Goal: Task Accomplishment & Management: Use online tool/utility

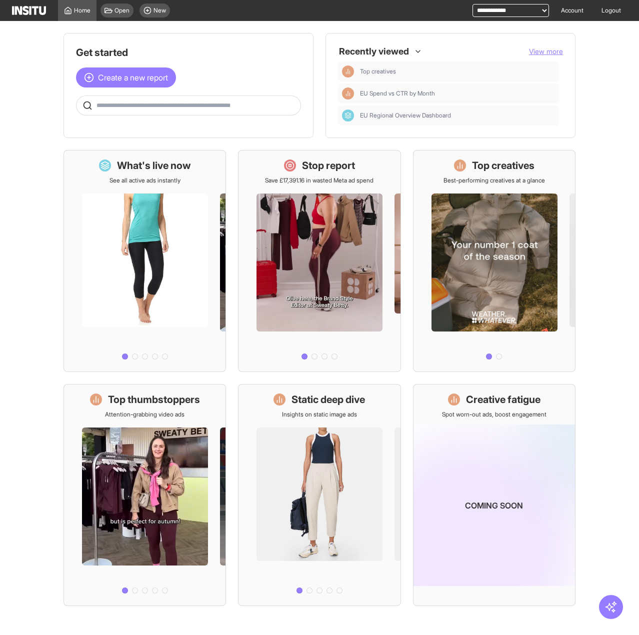
click at [115, 18] on div "Open New" at bounding box center [136, 10] width 78 height 21
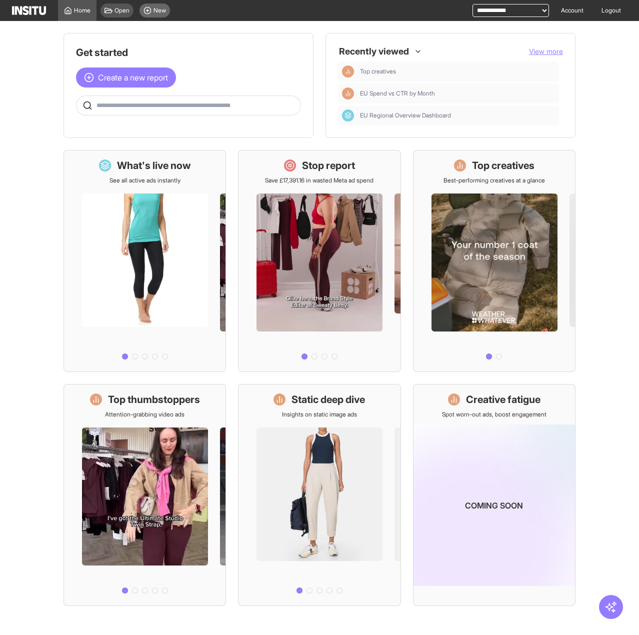
click at [169, 14] on div "New" at bounding box center [155, 11] width 31 height 14
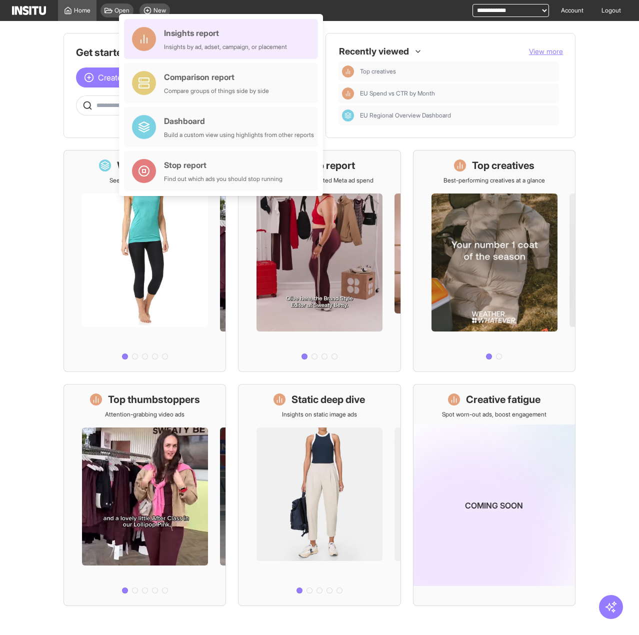
click at [186, 38] on div "Insights report" at bounding box center [225, 33] width 123 height 12
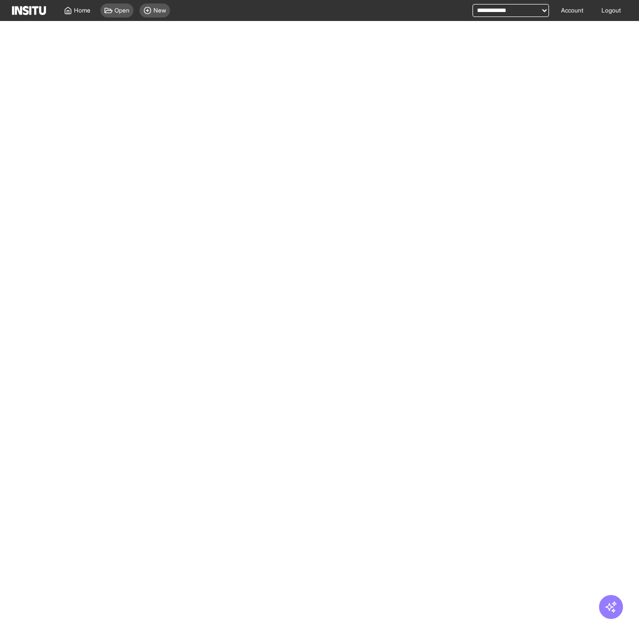
select select "**"
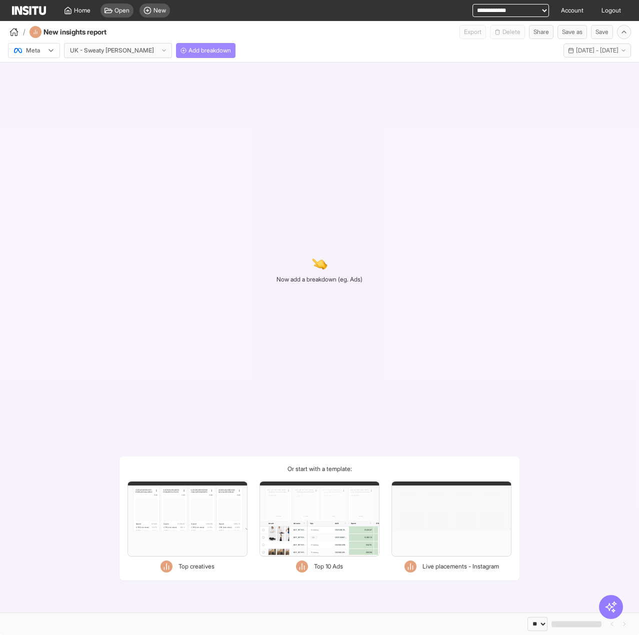
click at [189, 54] on span "Add breakdown" at bounding box center [210, 51] width 43 height 8
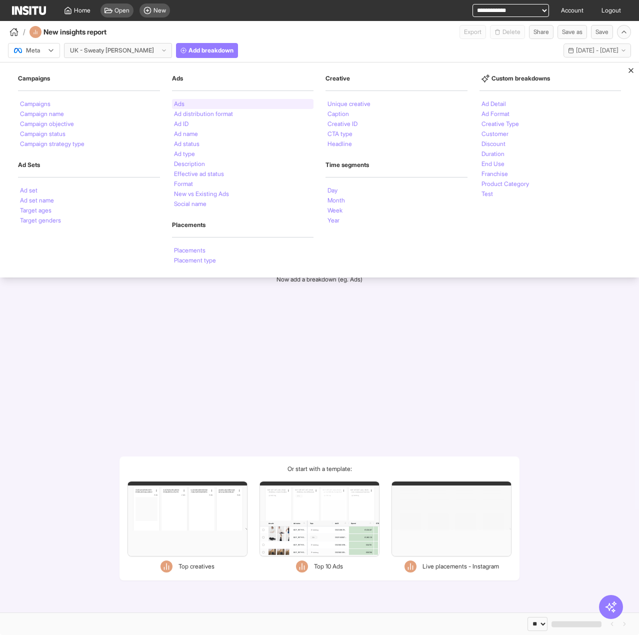
click at [187, 98] on div "Ads Ads Ad distribution format Ad ID Ad name Ad status Ad type Description Effe…" at bounding box center [243, 142] width 142 height 135
click at [189, 107] on div "Ads" at bounding box center [243, 104] width 142 height 10
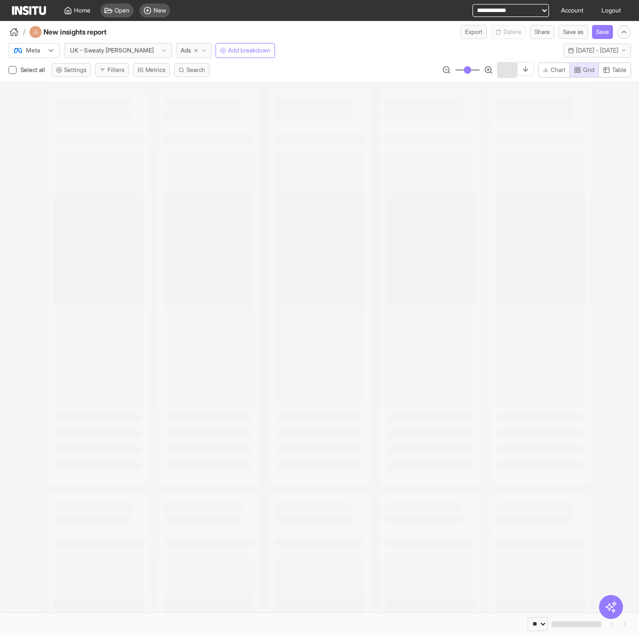
click at [183, 105] on div at bounding box center [319, 348] width 639 height 530
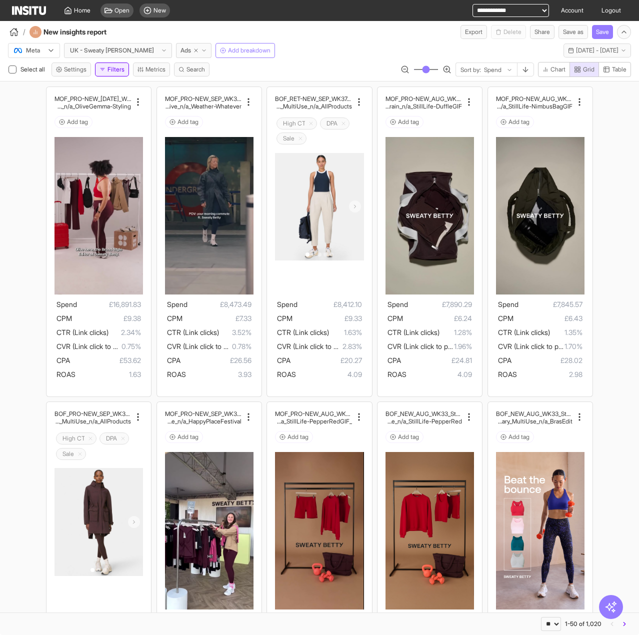
click at [121, 70] on button "Filters" at bounding box center [112, 70] width 34 height 14
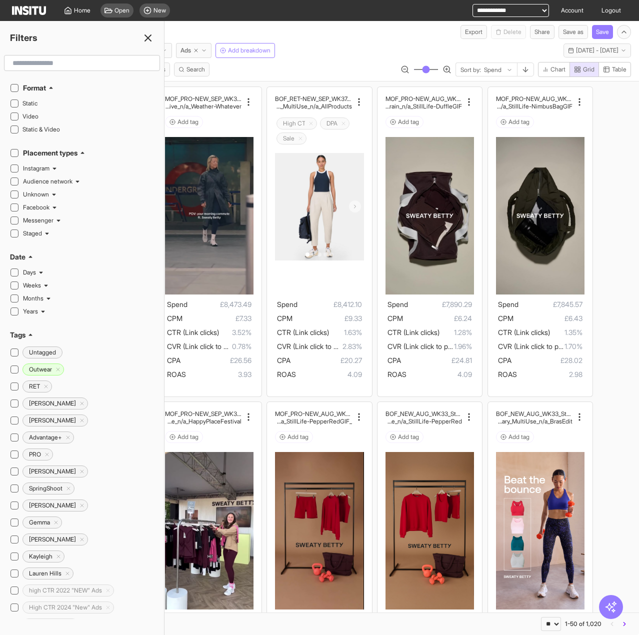
click at [241, 71] on div "Select all Settings Filters Metrics Search Sort by: Spend Chart Grid Table" at bounding box center [319, 71] width 639 height 19
click at [151, 39] on icon at bounding box center [148, 38] width 12 height 12
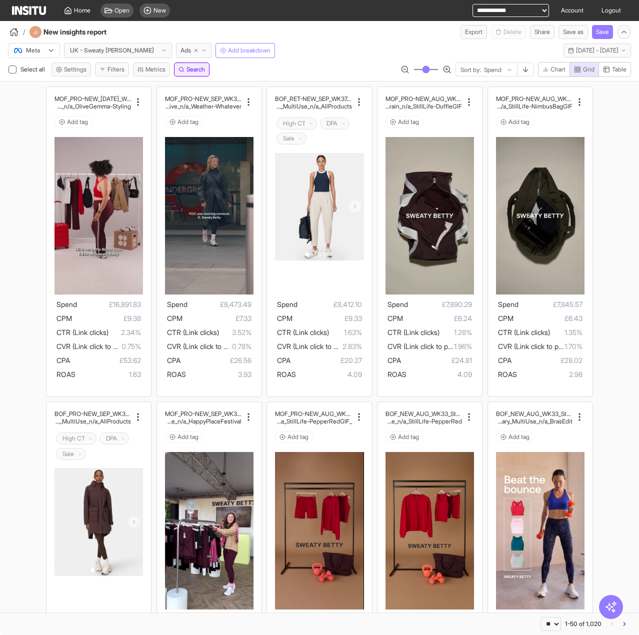
click at [188, 71] on span "Search" at bounding box center [196, 70] width 19 height 8
click at [245, 76] on div "**********" at bounding box center [319, 71] width 639 height 19
click at [127, 68] on button "Filters" at bounding box center [112, 70] width 34 height 14
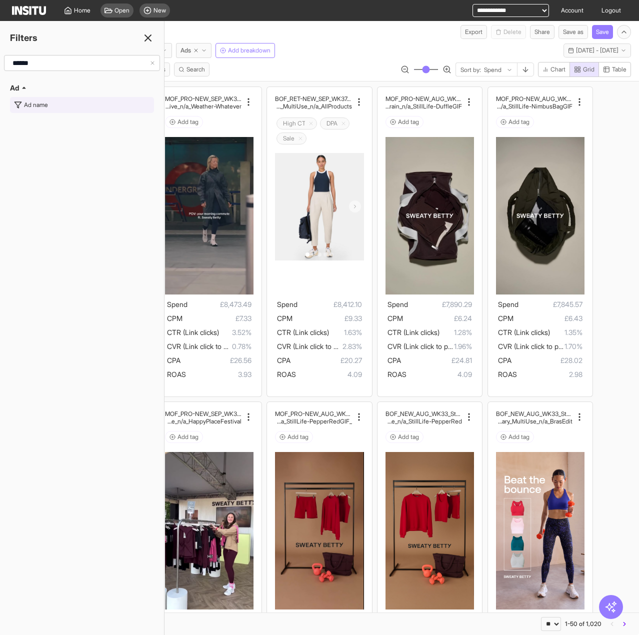
type input "******"
click at [51, 110] on button "Ad name" at bounding box center [82, 105] width 144 height 16
click at [70, 66] on div at bounding box center [75, 63] width 120 height 10
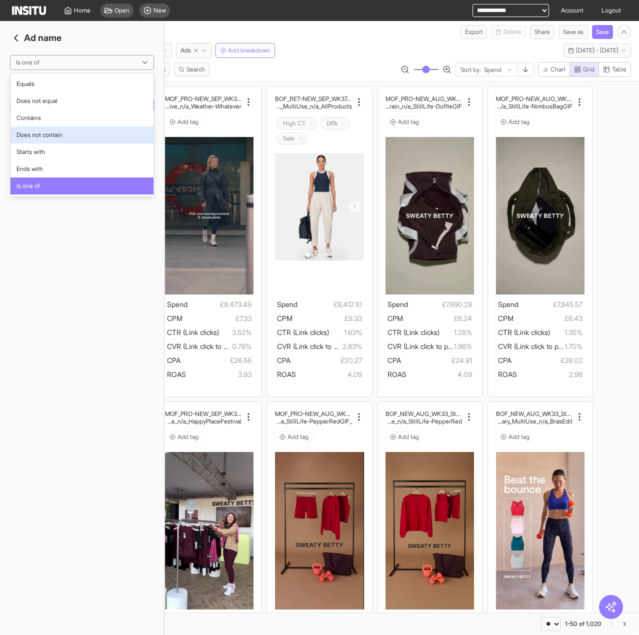
click at [60, 135] on span "Does not contain" at bounding box center [40, 135] width 46 height 9
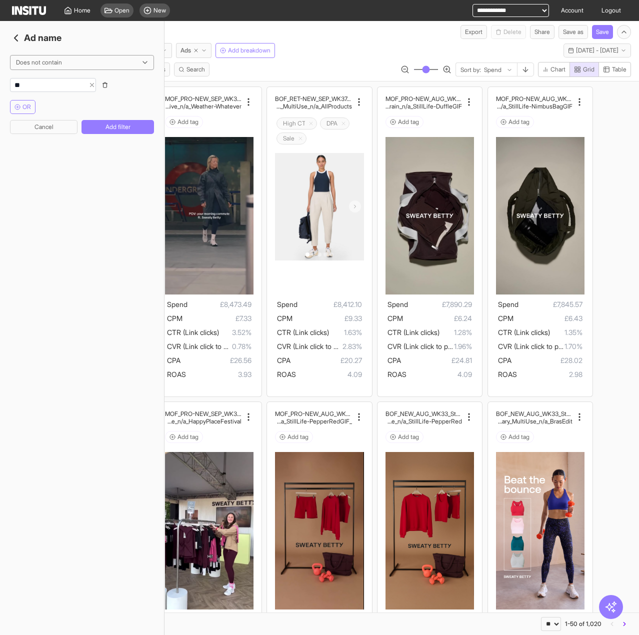
type input "***"
click button "Add filter" at bounding box center [118, 127] width 73 height 14
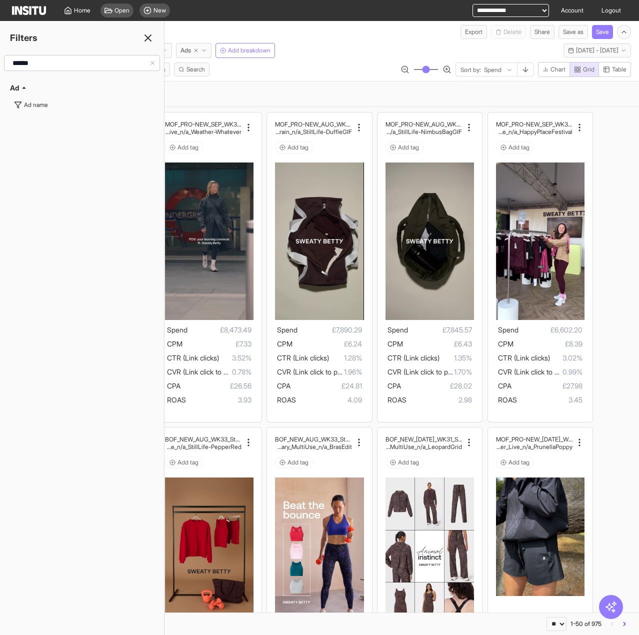
click at [148, 37] on line at bounding box center [148, 38] width 6 height 6
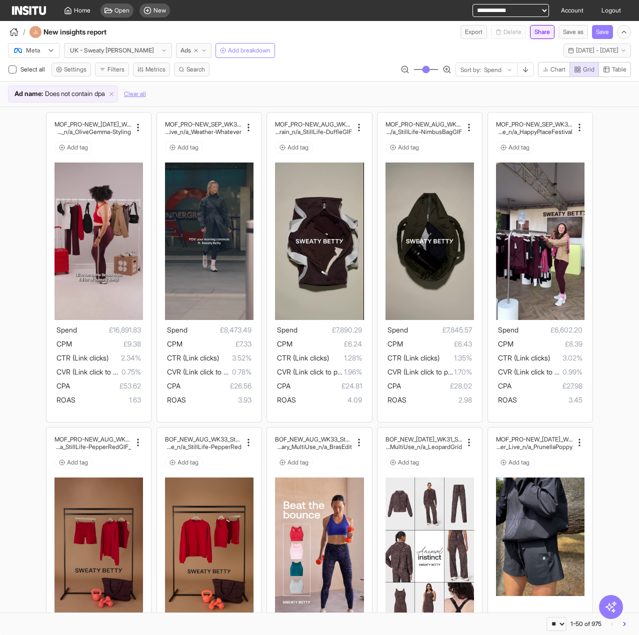
click at [542, 37] on button "Share" at bounding box center [542, 32] width 25 height 14
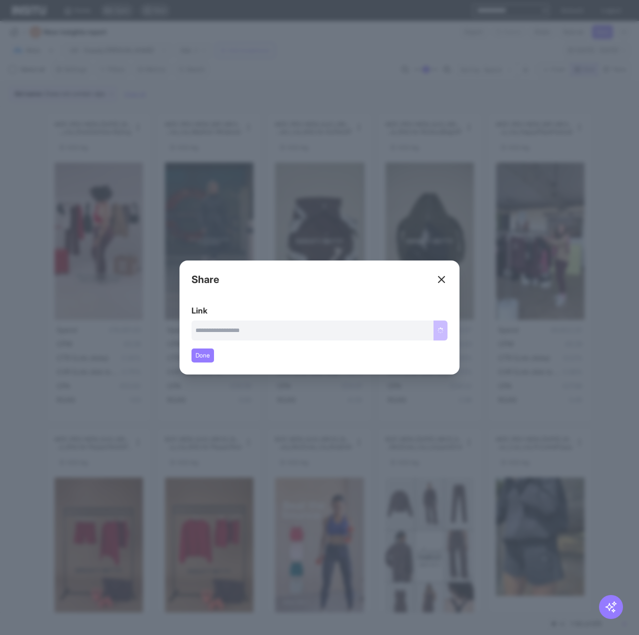
type input "**********"
click at [430, 334] on button "Copy link" at bounding box center [431, 331] width 34 height 20
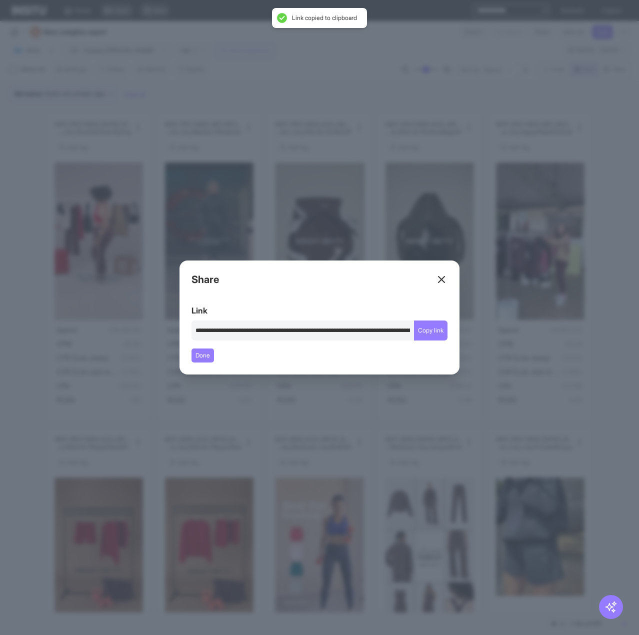
click at [367, 72] on div "Close overlay" at bounding box center [319, 317] width 639 height 635
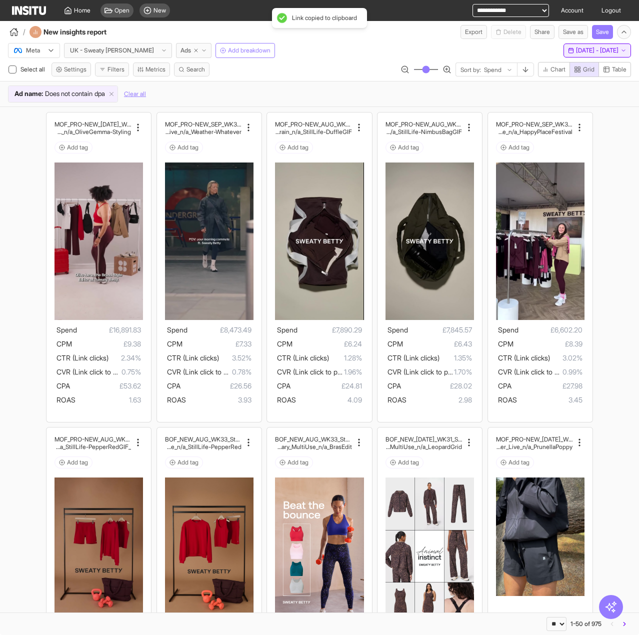
click at [564, 55] on button "Last 30 days - Tue 12 Aug - Wed 10 Sep, 2025 12 Aug 25 - 10 Sep 25" at bounding box center [598, 51] width 68 height 14
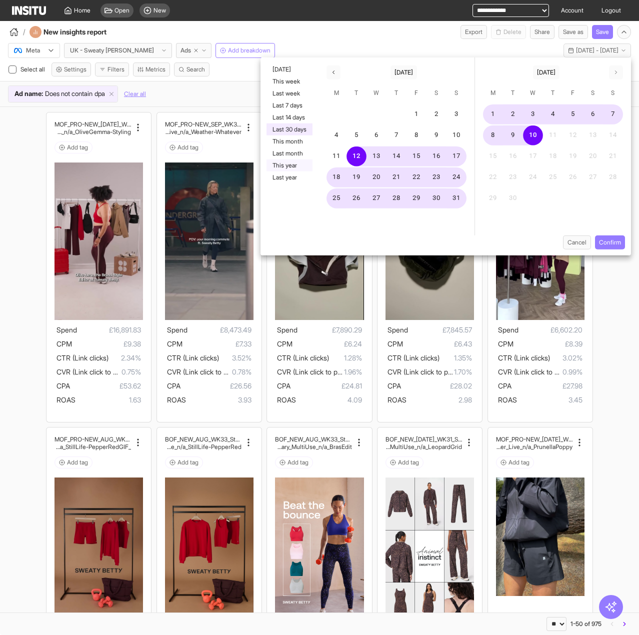
click at [300, 166] on button "This year" at bounding box center [290, 166] width 46 height 12
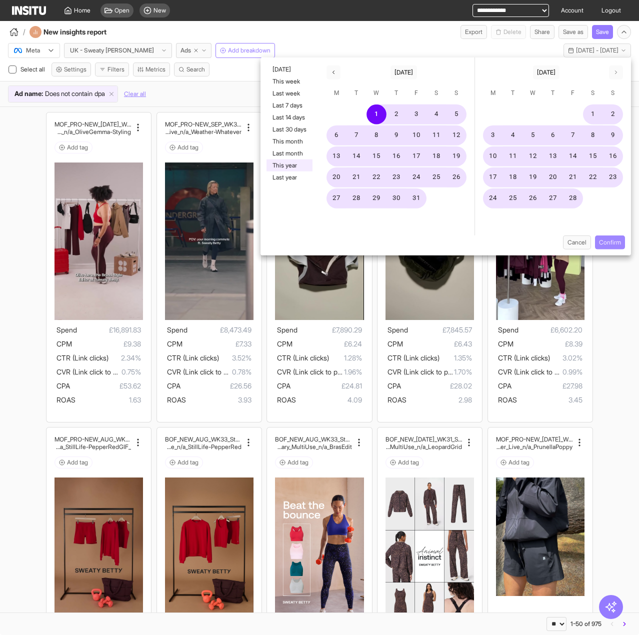
click at [601, 240] on button "Confirm" at bounding box center [610, 243] width 30 height 14
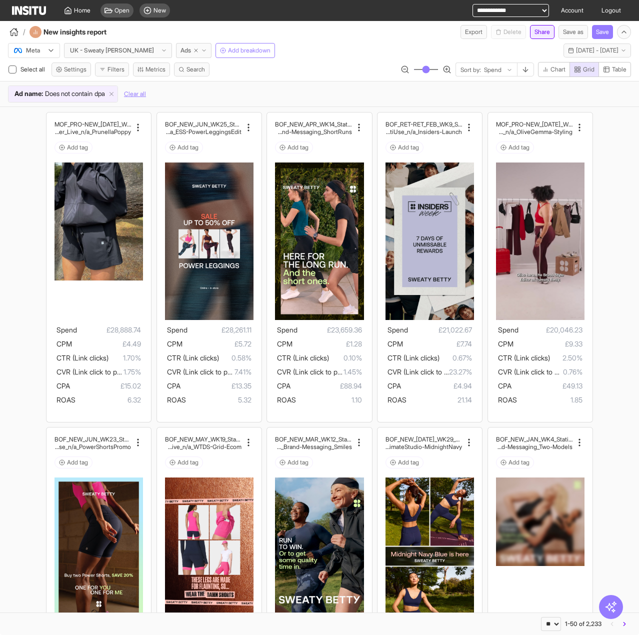
click at [539, 33] on button "Share" at bounding box center [542, 32] width 25 height 14
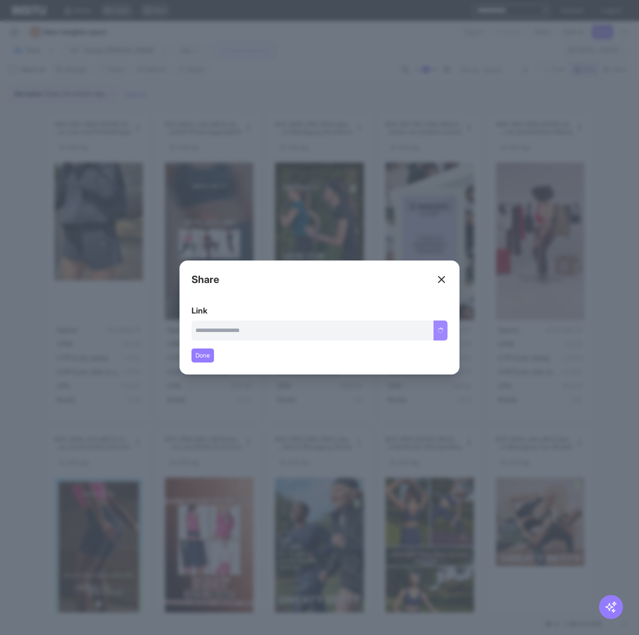
type input "**********"
click at [440, 333] on button "Copy link" at bounding box center [431, 331] width 34 height 20
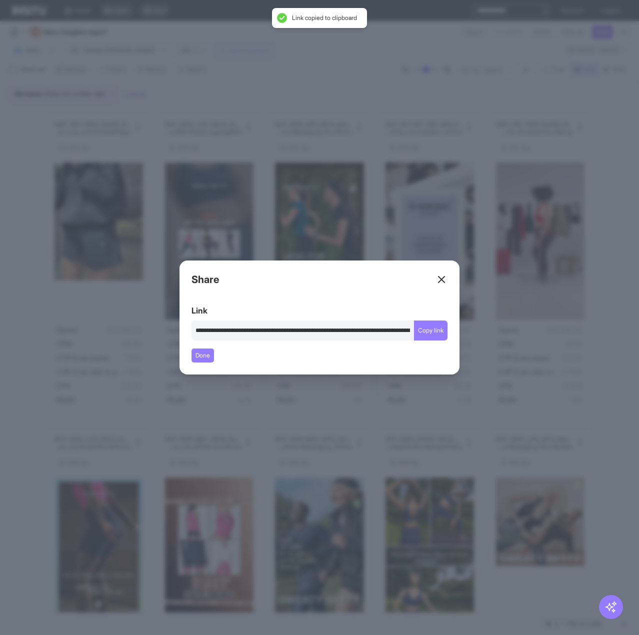
click at [587, 327] on div "Close overlay" at bounding box center [319, 317] width 639 height 635
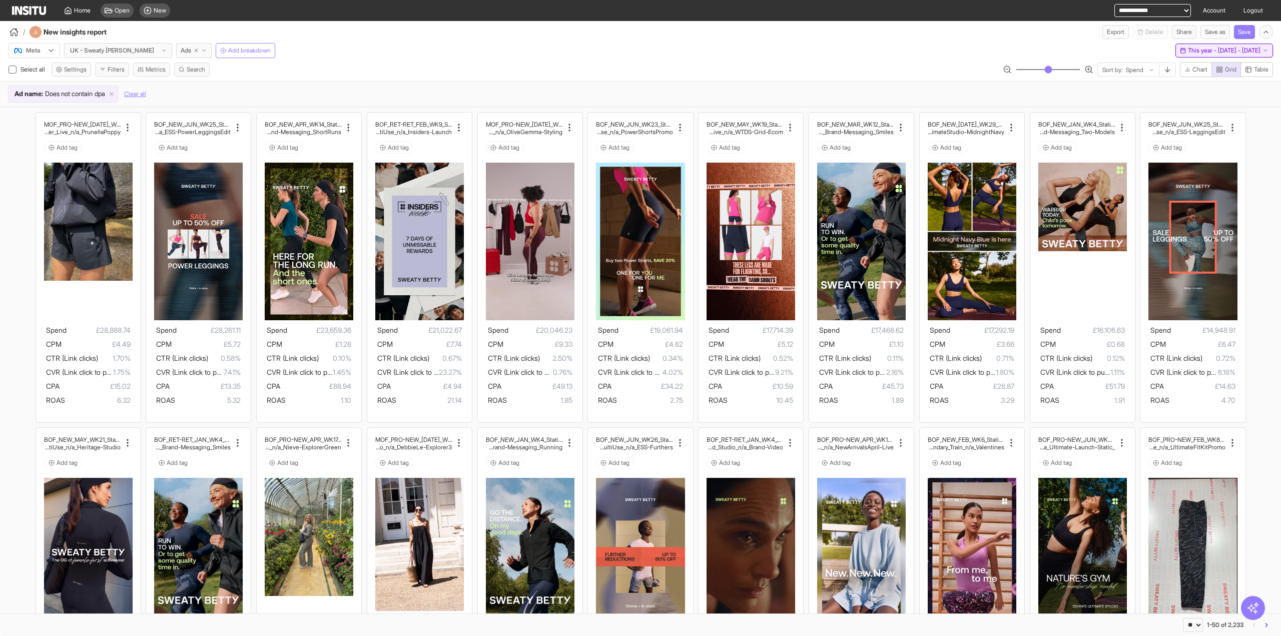
click at [639, 57] on button "This year - [DATE] - [DATE] [DATE] - [DATE]" at bounding box center [1224, 51] width 98 height 14
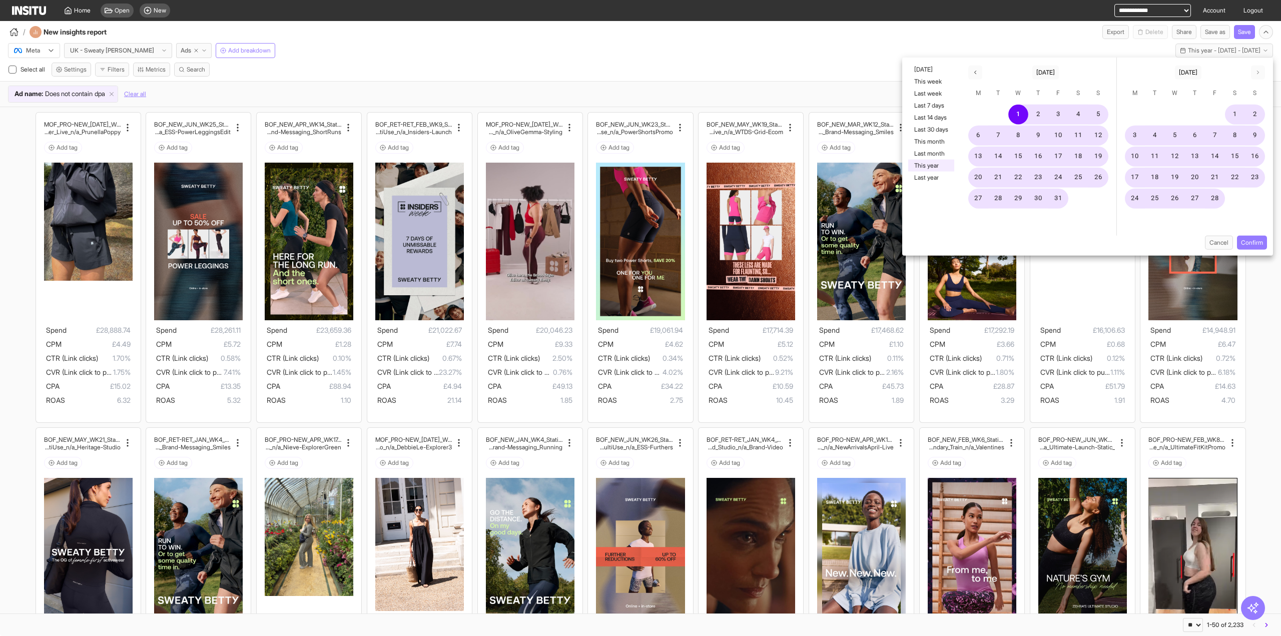
drag, startPoint x: 941, startPoint y: 104, endPoint x: 964, endPoint y: 125, distance: 31.2
click at [639, 104] on button "Last 7 days" at bounding box center [931, 106] width 46 height 12
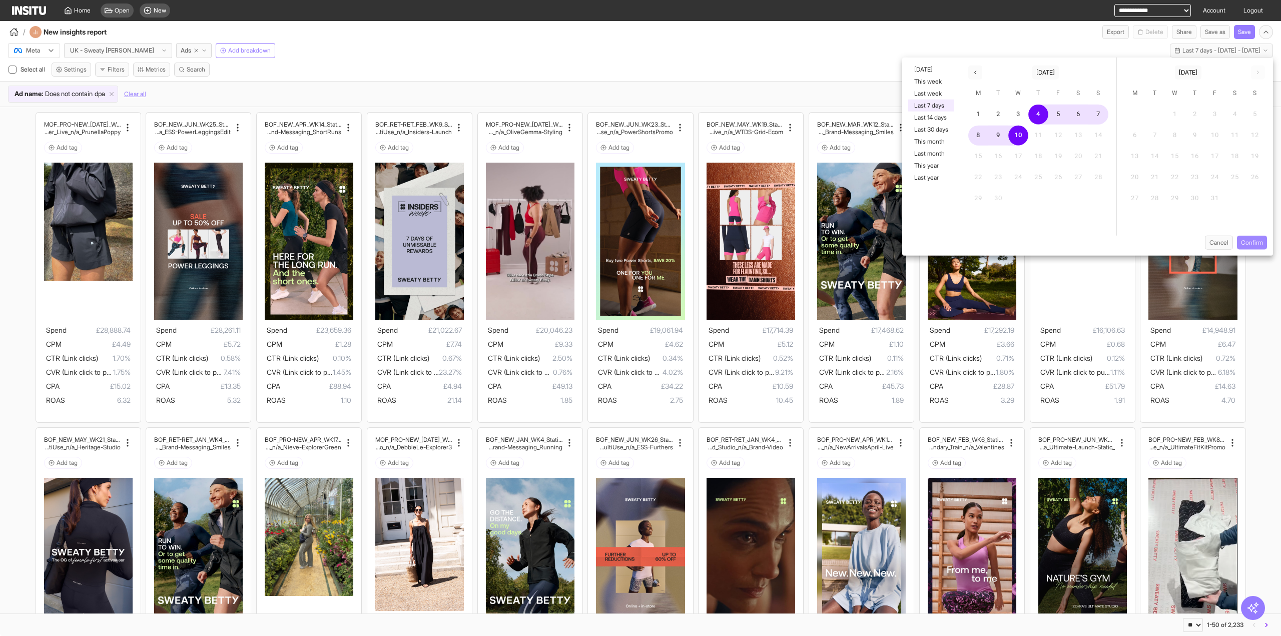
click at [639, 237] on button "Confirm" at bounding box center [1252, 243] width 30 height 14
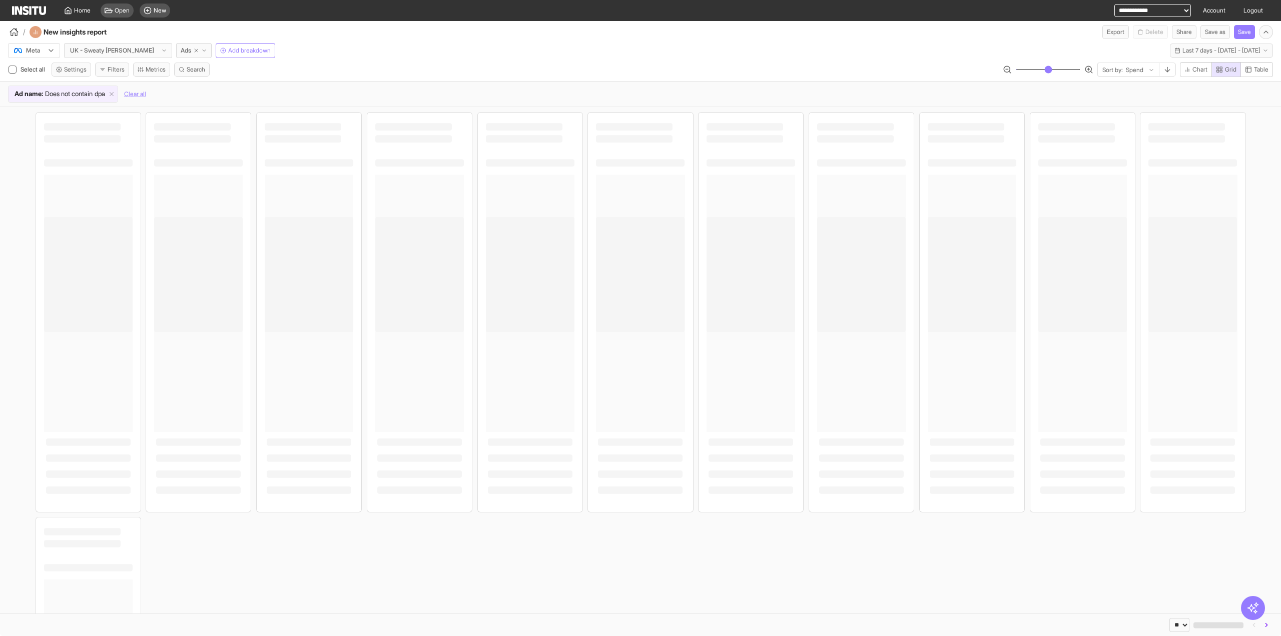
click at [115, 94] on icon at bounding box center [111, 94] width 7 height 7
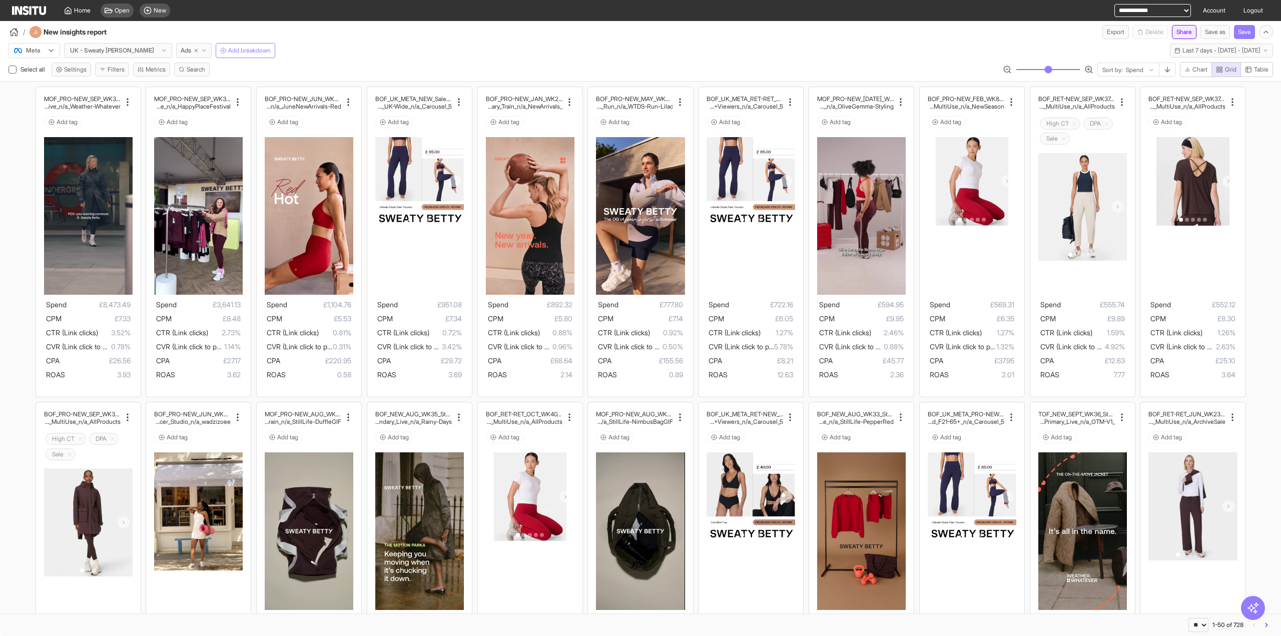
click at [639, 34] on button "Share" at bounding box center [1184, 32] width 25 height 14
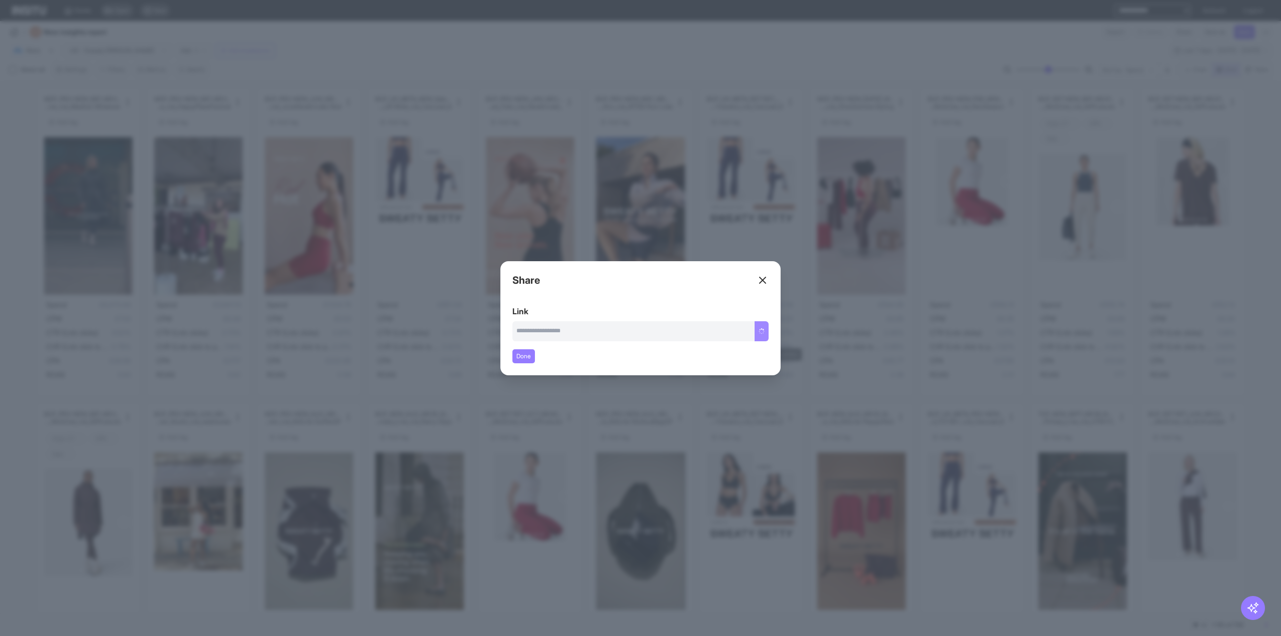
type input "**********"
click at [639, 334] on button "Copy link" at bounding box center [752, 331] width 34 height 20
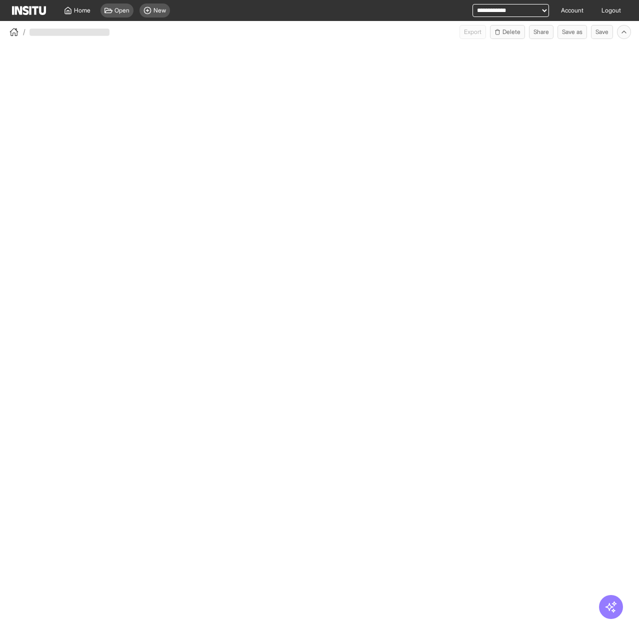
select select "**"
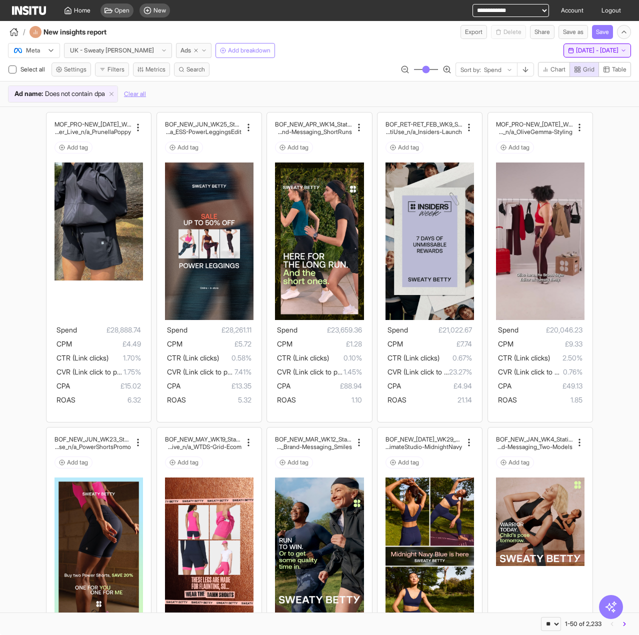
click at [576, 49] on span "[DATE] - [DATE]" at bounding box center [597, 51] width 43 height 8
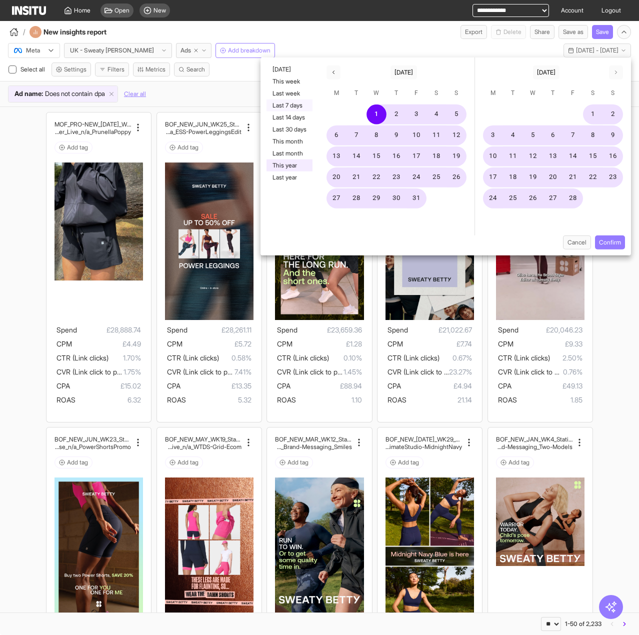
click at [293, 107] on button "Last 7 days" at bounding box center [290, 106] width 46 height 12
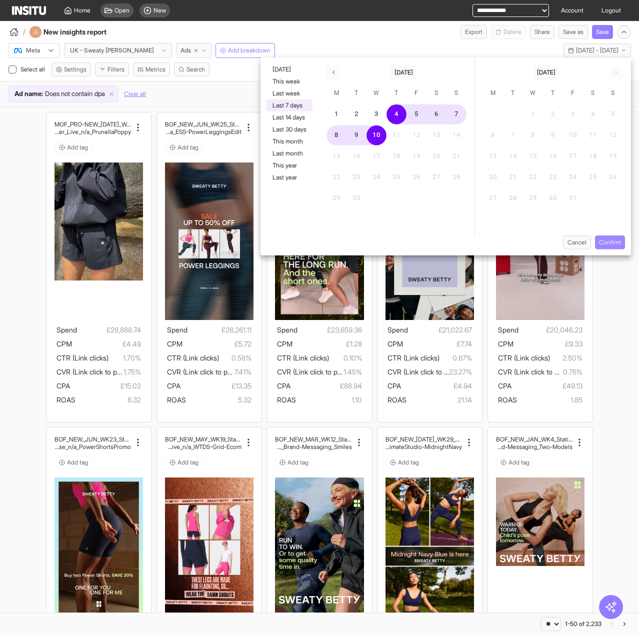
click at [616, 245] on button "Confirm" at bounding box center [610, 243] width 30 height 14
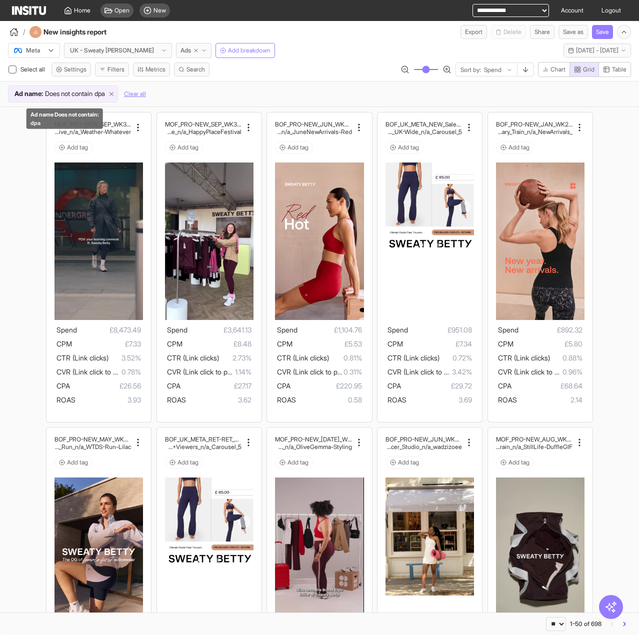
click at [115, 95] on icon at bounding box center [111, 94] width 7 height 7
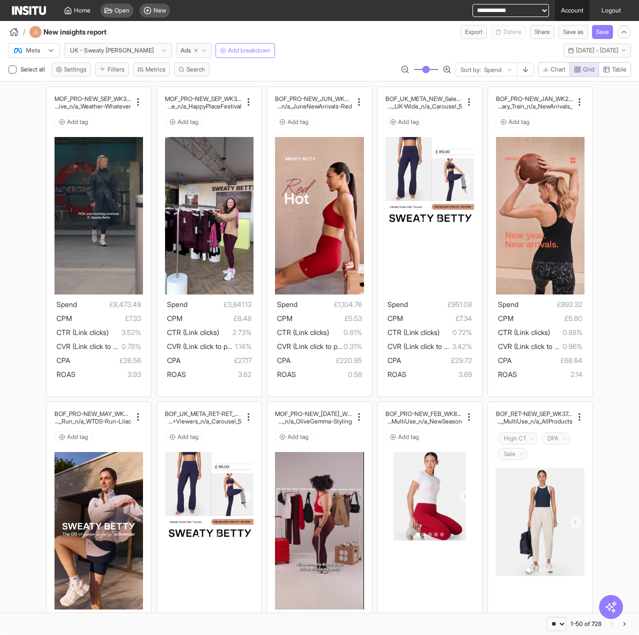
click at [574, 13] on link "Account" at bounding box center [572, 10] width 35 height 21
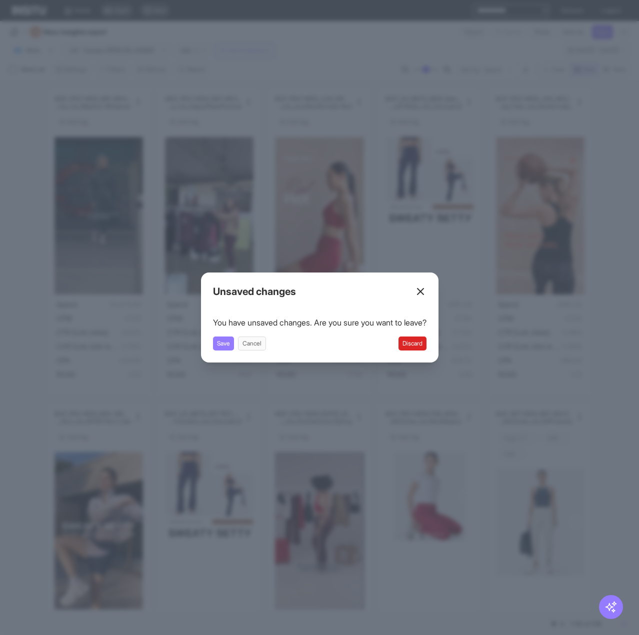
click at [427, 346] on button "Discard" at bounding box center [413, 344] width 28 height 14
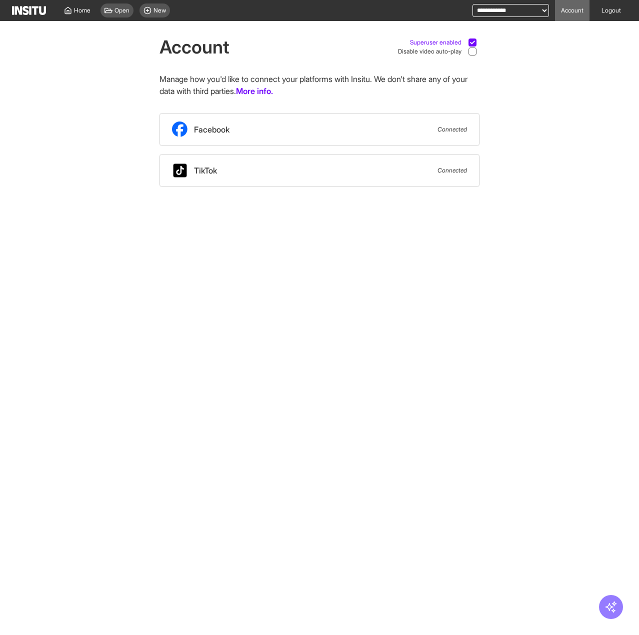
click at [467, 43] on div at bounding box center [473, 42] width 14 height 9
click at [157, 8] on span "New" at bounding box center [160, 11] width 13 height 8
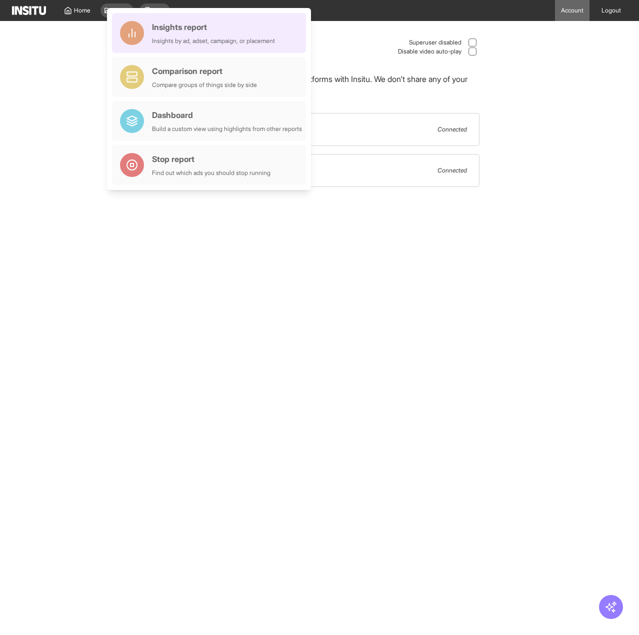
click at [202, 28] on div "Insights report" at bounding box center [213, 27] width 123 height 12
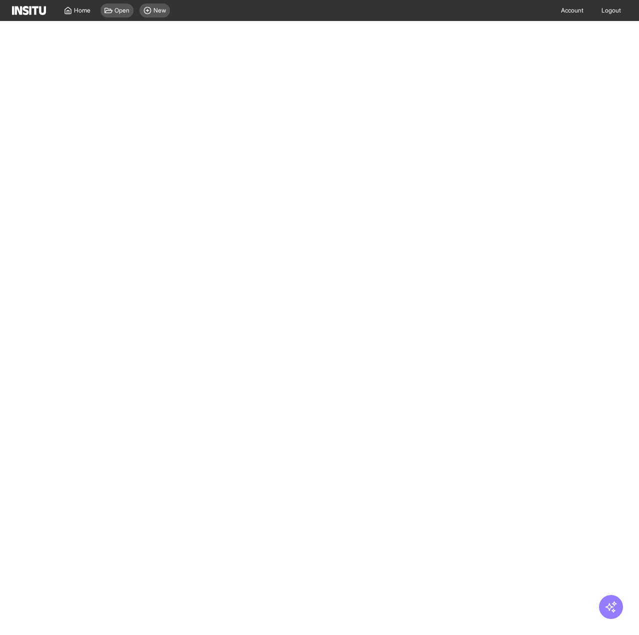
select select "**"
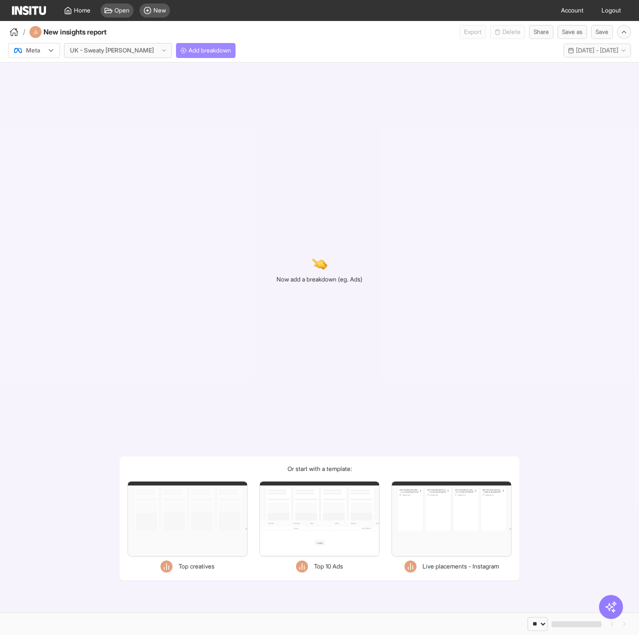
click at [189, 53] on span "Add breakdown" at bounding box center [210, 51] width 43 height 8
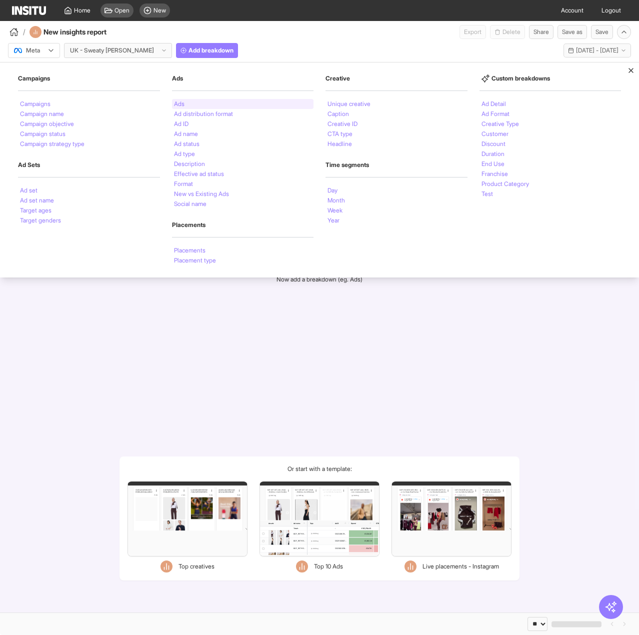
click at [186, 106] on div "Ads" at bounding box center [243, 104] width 142 height 10
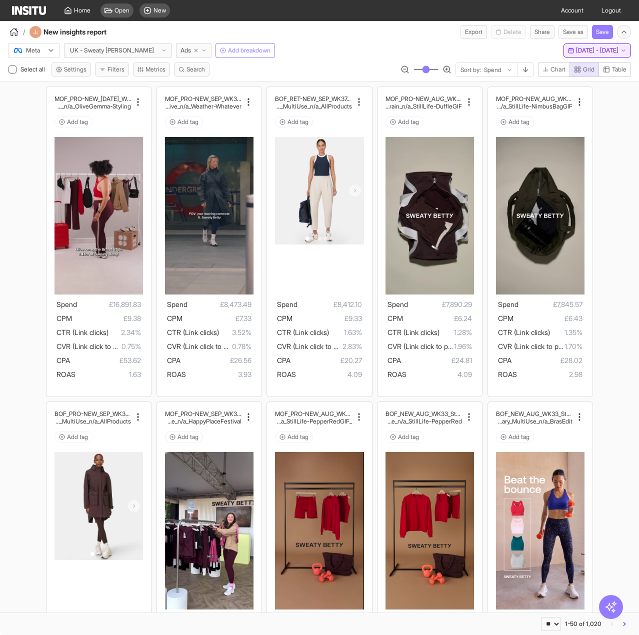
click at [576, 52] on span "12 Aug 25 - 10 Sep 25" at bounding box center [597, 51] width 43 height 8
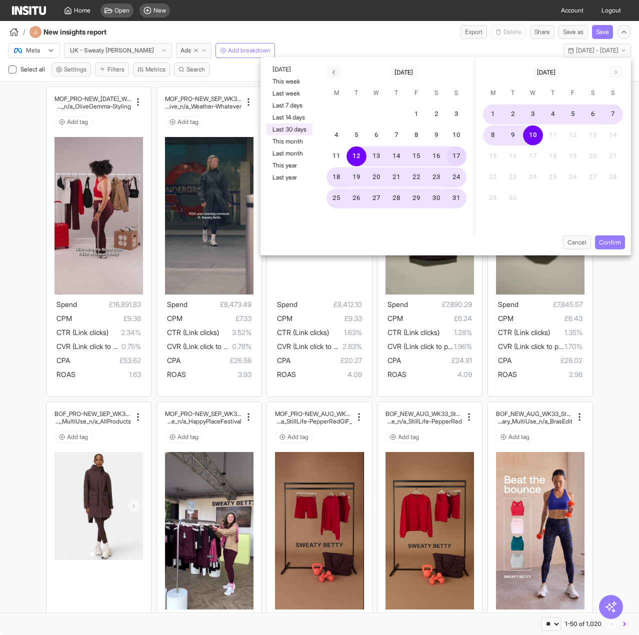
click at [293, 108] on button "Last 7 days" at bounding box center [290, 106] width 46 height 12
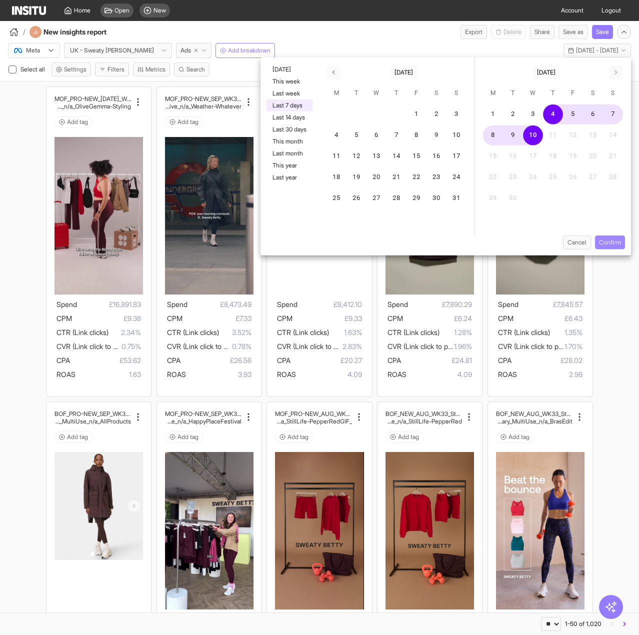
click at [614, 243] on button "Confirm" at bounding box center [610, 243] width 30 height 14
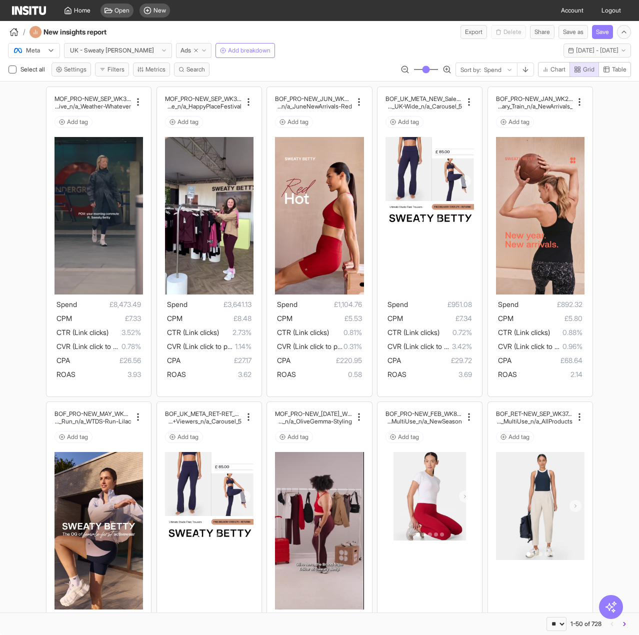
click at [107, 72] on button "Filters" at bounding box center [112, 70] width 34 height 14
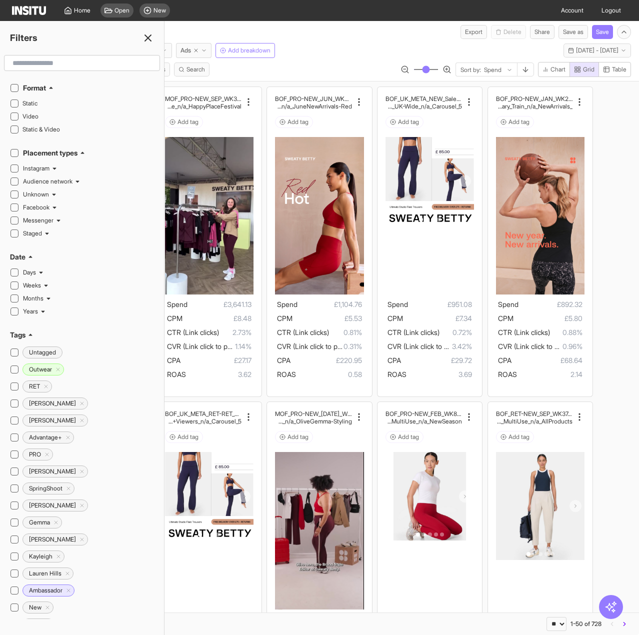
click at [75, 68] on input "text" at bounding box center [82, 63] width 147 height 18
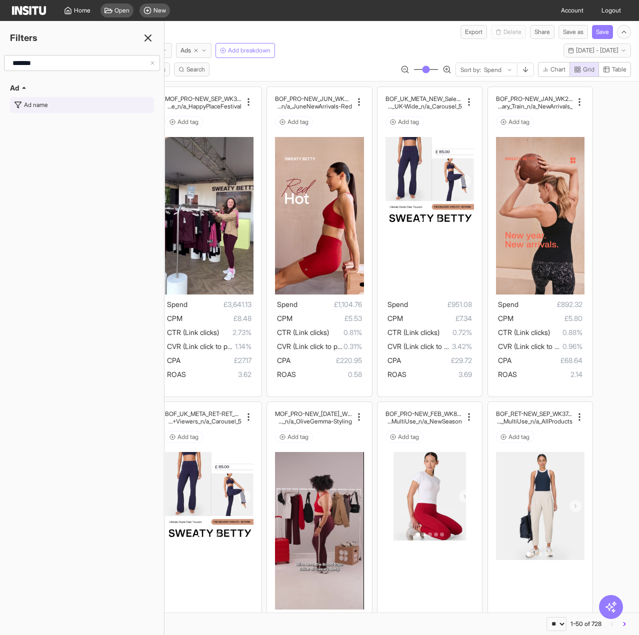
type input "*******"
click at [67, 103] on button "Ad name" at bounding box center [82, 105] width 144 height 16
click at [71, 65] on div at bounding box center [75, 63] width 120 height 10
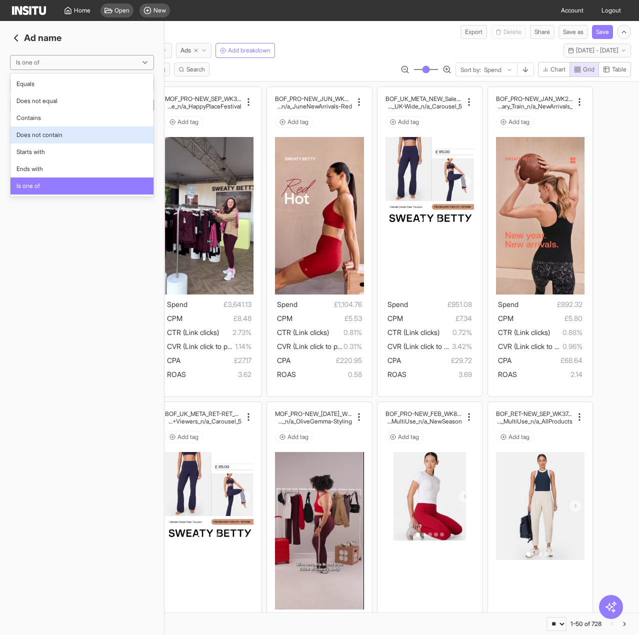
click at [63, 136] on span "Does not contain" at bounding box center [40, 135] width 46 height 9
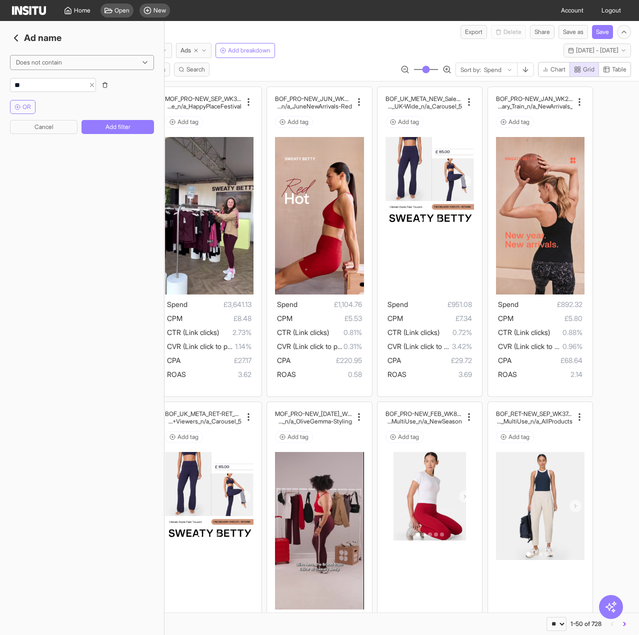
type input "***"
click button "Add filter" at bounding box center [118, 127] width 73 height 14
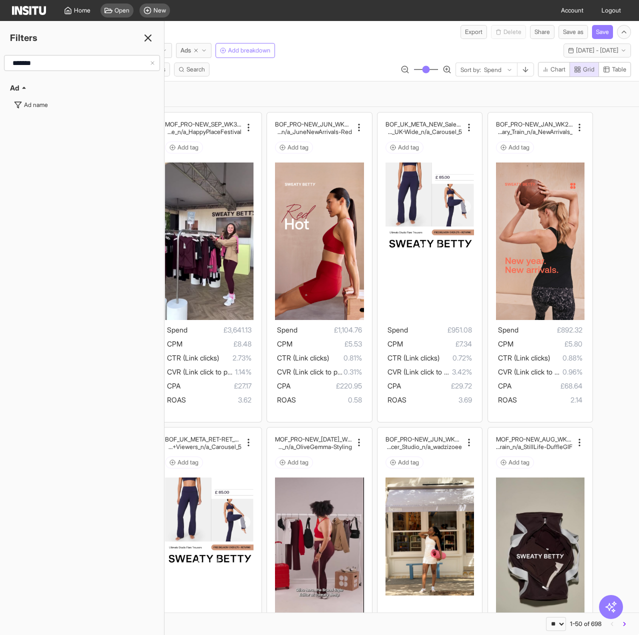
click at [149, 40] on icon at bounding box center [148, 38] width 12 height 12
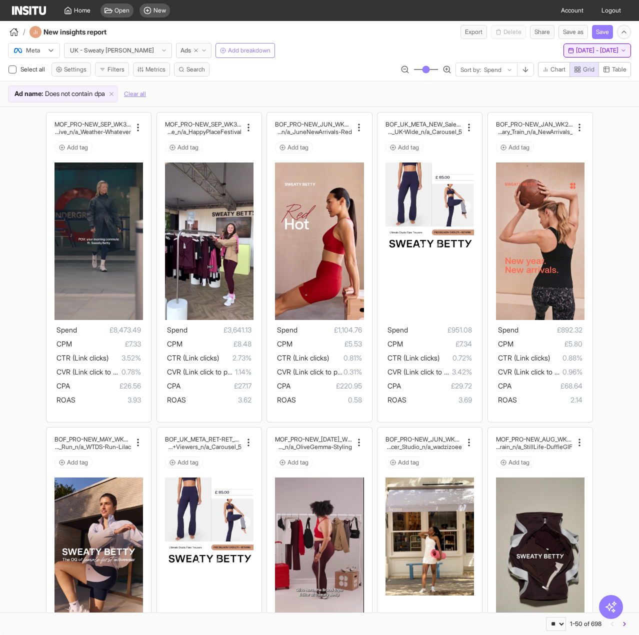
click at [598, 49] on span "[DATE] - [DATE]" at bounding box center [597, 51] width 43 height 8
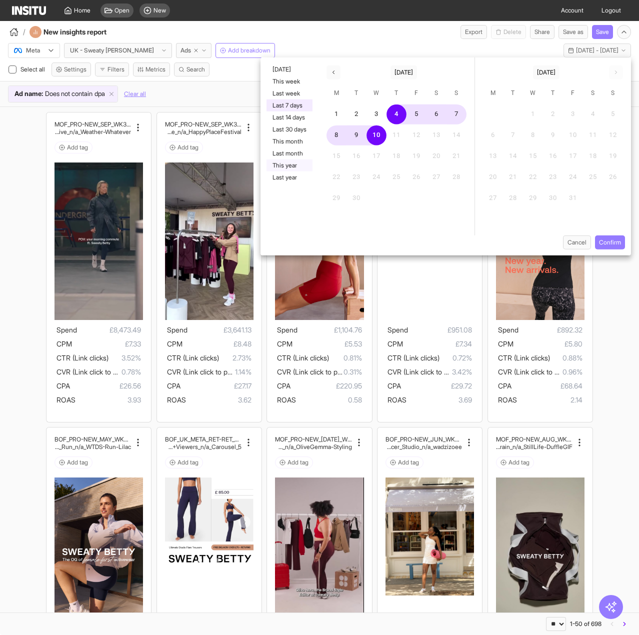
click at [296, 167] on button "This year" at bounding box center [290, 166] width 46 height 12
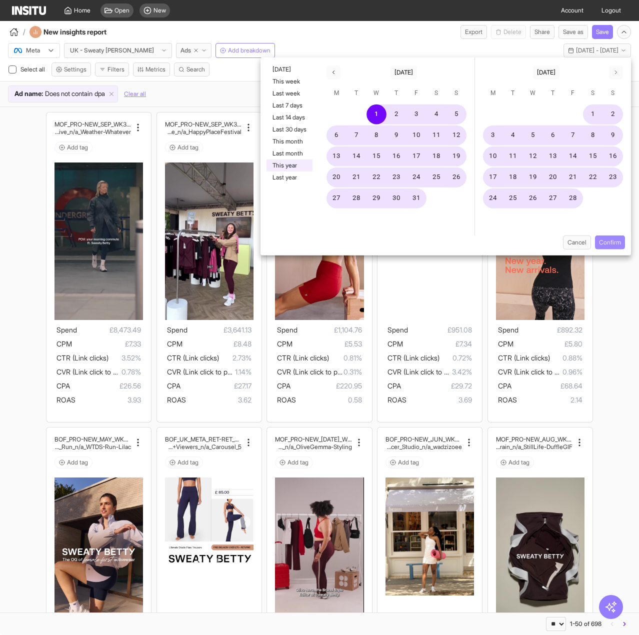
drag, startPoint x: 607, startPoint y: 243, endPoint x: 488, endPoint y: 211, distance: 123.8
click at [607, 243] on button "Confirm" at bounding box center [610, 243] width 30 height 14
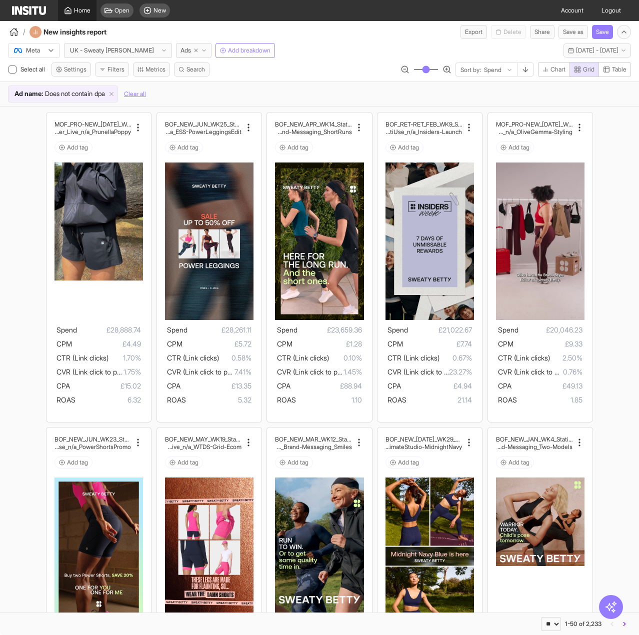
click at [78, 11] on span "Home" at bounding box center [82, 11] width 17 height 8
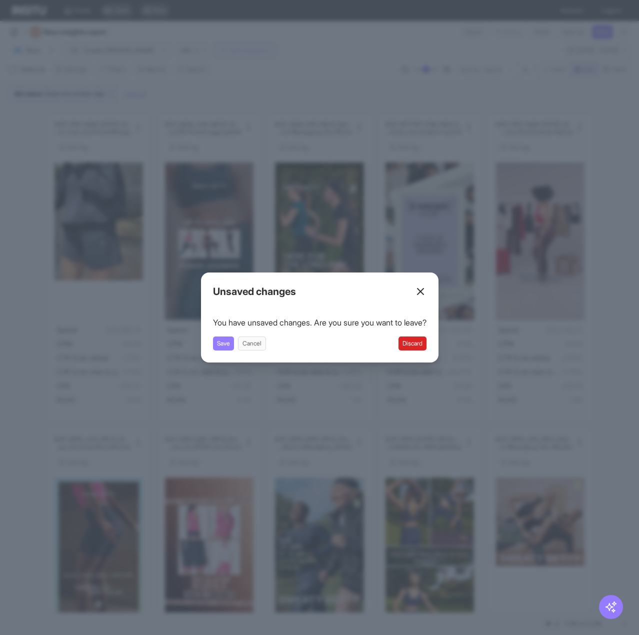
click at [416, 342] on button "Discard" at bounding box center [413, 344] width 28 height 14
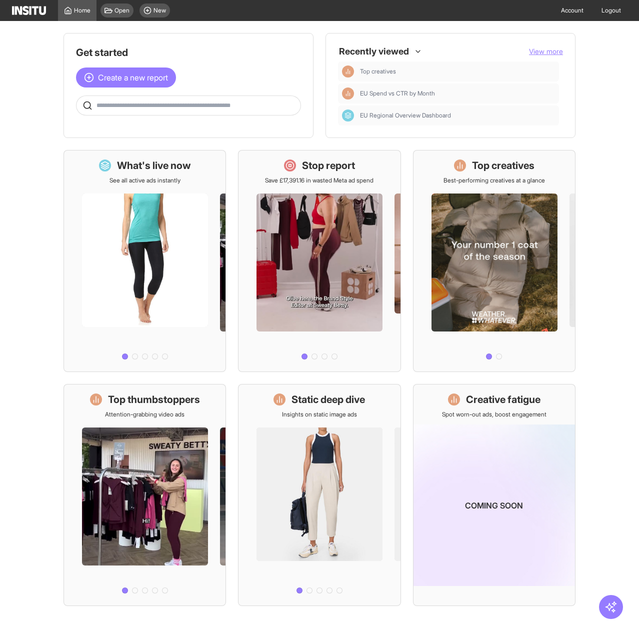
click at [545, 53] on span "View more" at bounding box center [546, 51] width 34 height 9
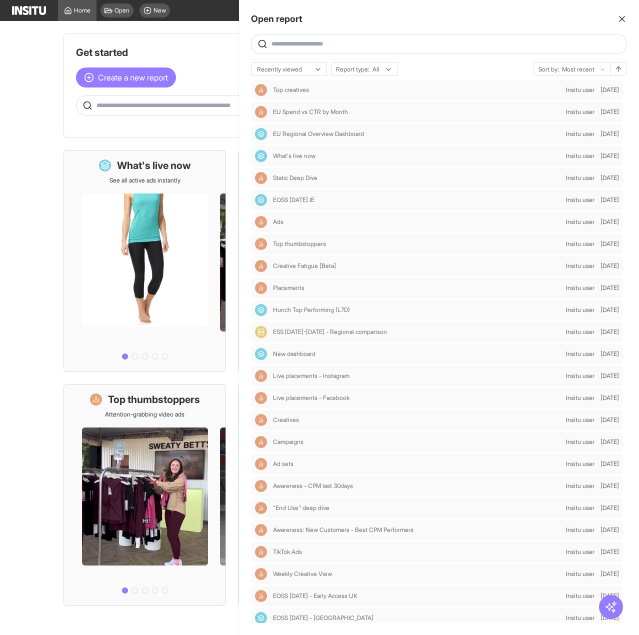
click at [212, 38] on div at bounding box center [319, 317] width 639 height 635
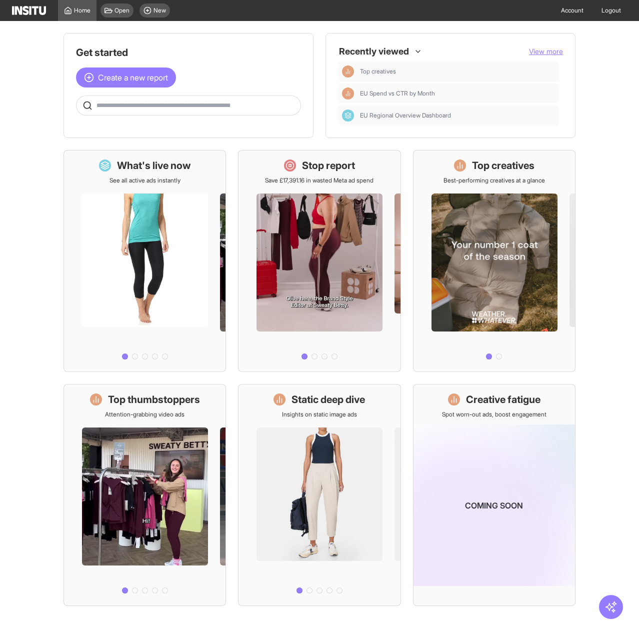
click at [533, 58] on div "Recently viewed View more Top creatives EU Spend vs CTR by Month EU Regional Ov…" at bounding box center [450, 86] width 225 height 80
click at [532, 55] on span "View more" at bounding box center [546, 51] width 34 height 9
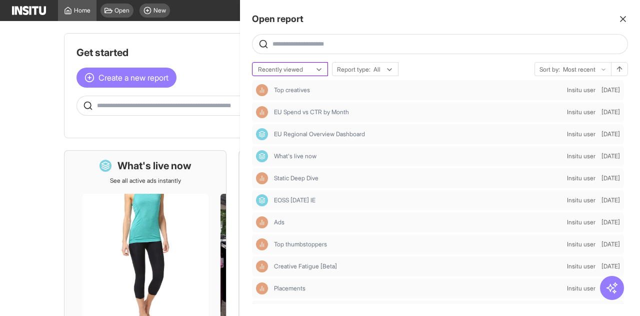
click at [284, 74] on div at bounding box center [283, 70] width 52 height 10
click at [282, 71] on div at bounding box center [283, 70] width 52 height 10
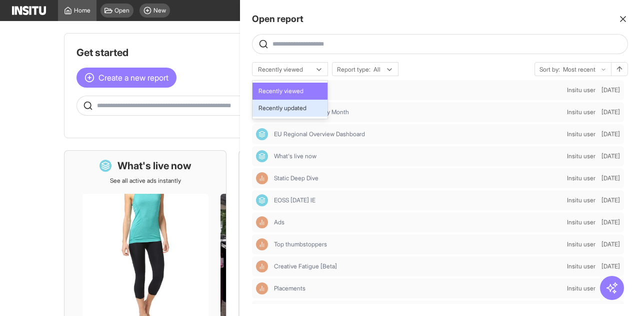
click at [275, 112] on span "Recently updated" at bounding box center [283, 108] width 48 height 9
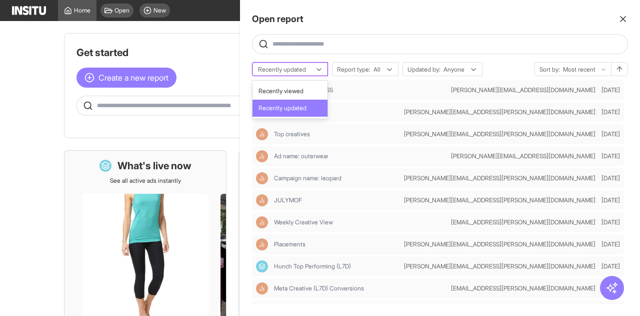
click at [288, 69] on div at bounding box center [283, 70] width 52 height 10
click at [281, 90] on span "Recently viewed" at bounding box center [281, 91] width 45 height 9
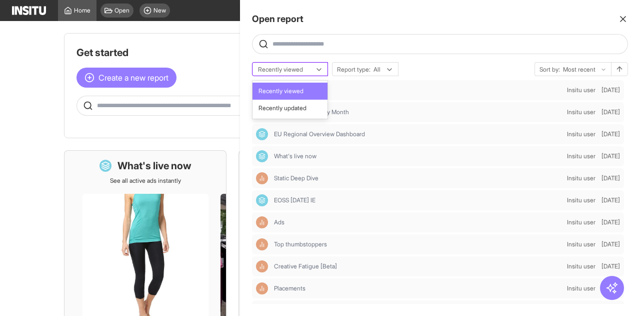
click at [279, 74] on div at bounding box center [283, 70] width 52 height 10
click at [289, 69] on div at bounding box center [283, 70] width 52 height 10
click at [298, 111] on span "Recently updated" at bounding box center [283, 108] width 48 height 9
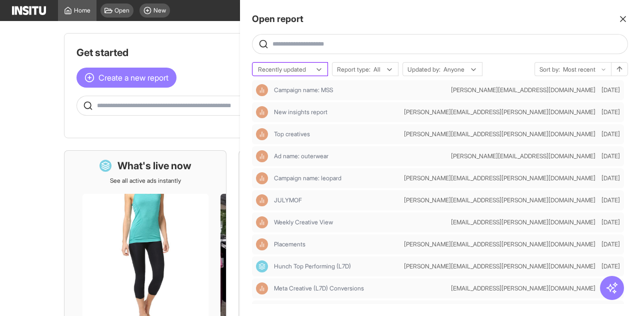
click at [304, 70] on div at bounding box center [283, 70] width 52 height 10
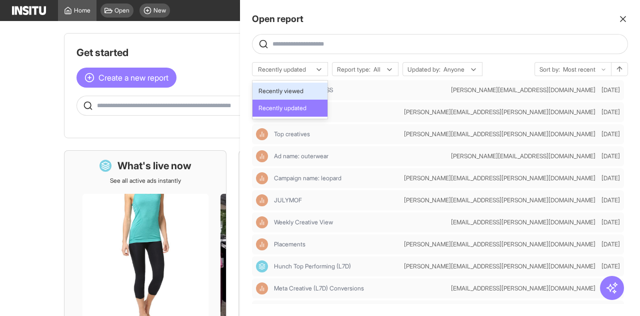
click at [308, 98] on div "Recently viewed" at bounding box center [290, 91] width 75 height 17
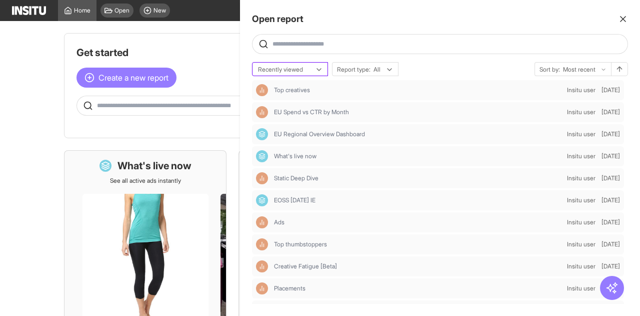
click at [311, 68] on div "Recently viewed" at bounding box center [285, 70] width 56 height 10
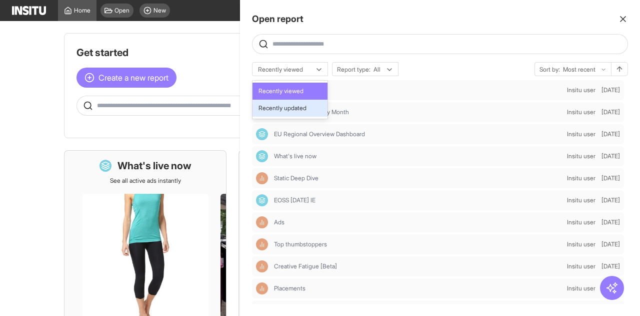
click at [305, 112] on span "Recently updated" at bounding box center [283, 108] width 48 height 9
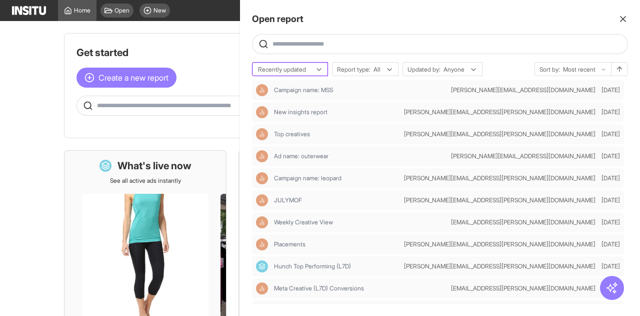
click at [295, 72] on div at bounding box center [283, 70] width 52 height 10
click at [307, 68] on div at bounding box center [283, 70] width 52 height 10
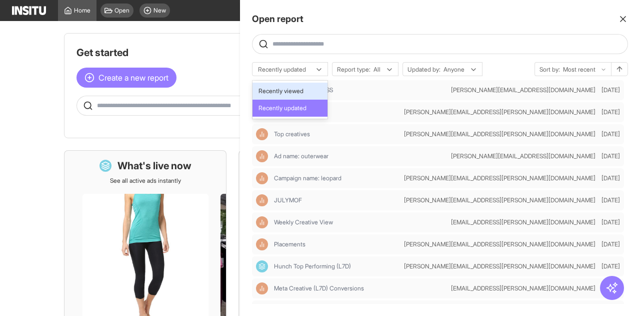
click at [303, 57] on div "Open report Ask questions like: Which campaigns had the highest spend last mont…" at bounding box center [440, 158] width 400 height 316
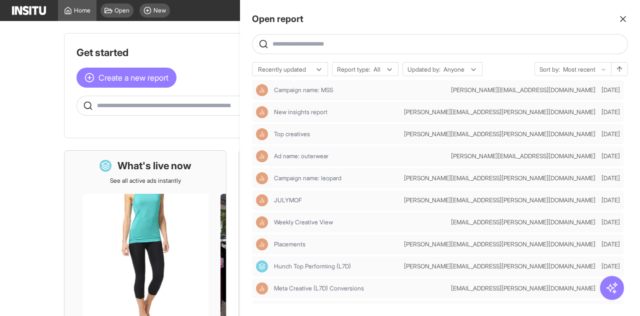
click at [136, 29] on div at bounding box center [320, 158] width 640 height 316
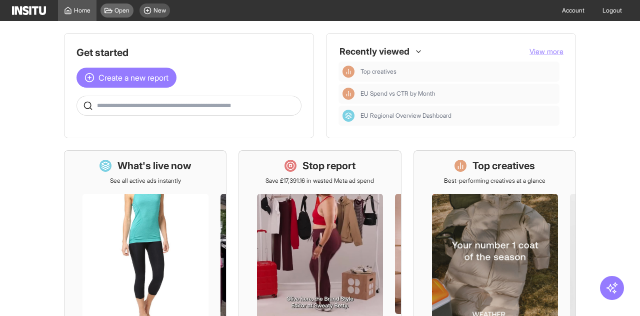
click at [122, 10] on span "Open" at bounding box center [122, 11] width 15 height 8
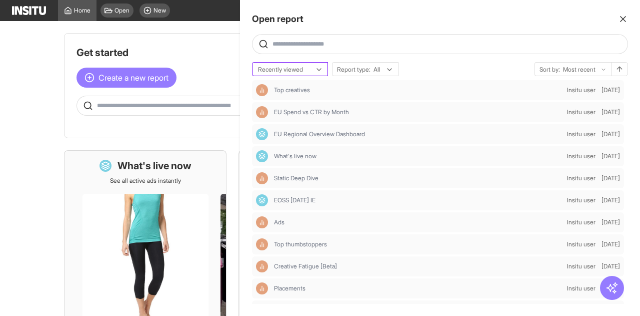
click at [305, 64] on div "Recently viewed" at bounding box center [290, 70] width 75 height 14
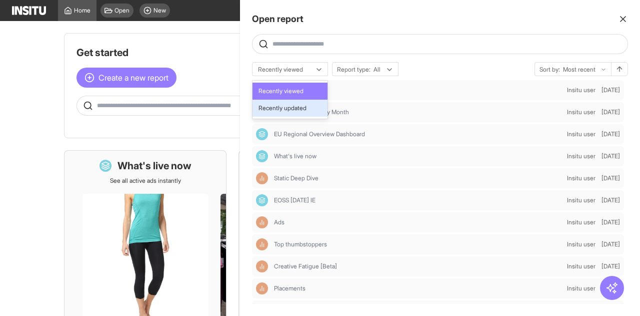
click at [301, 108] on span "Recently updated" at bounding box center [283, 108] width 48 height 9
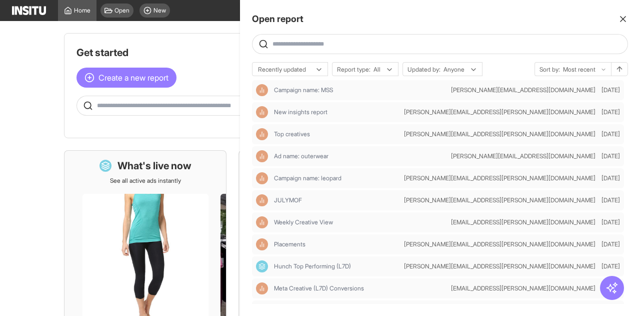
click at [199, 23] on div at bounding box center [320, 158] width 640 height 316
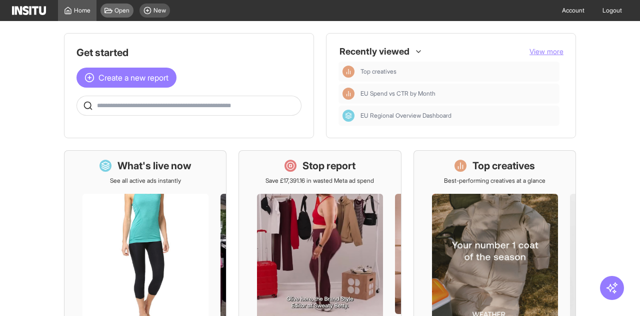
click at [109, 10] on icon at bounding box center [109, 11] width 8 height 8
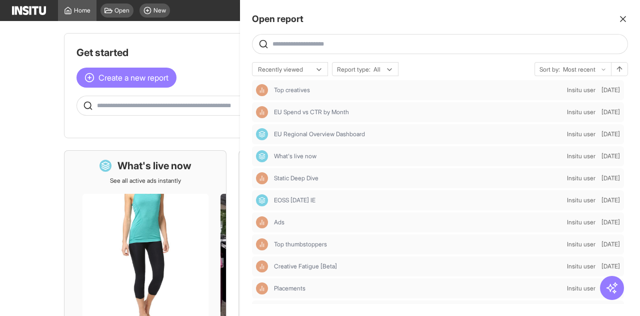
click at [217, 52] on div at bounding box center [320, 158] width 640 height 316
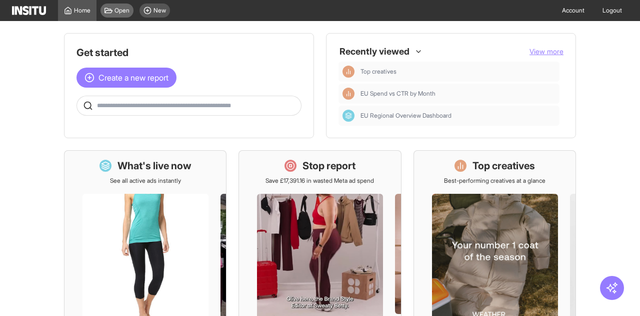
click at [113, 11] on div "Open" at bounding box center [117, 11] width 33 height 14
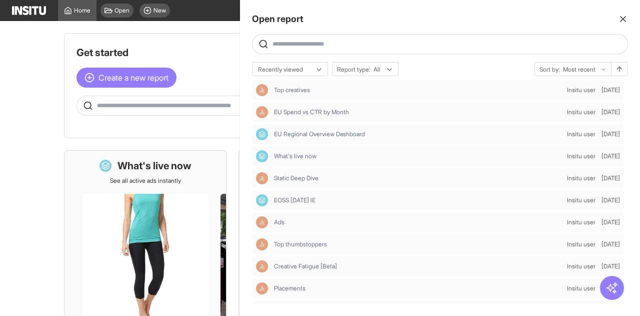
click at [301, 47] on input "text" at bounding box center [448, 44] width 351 height 8
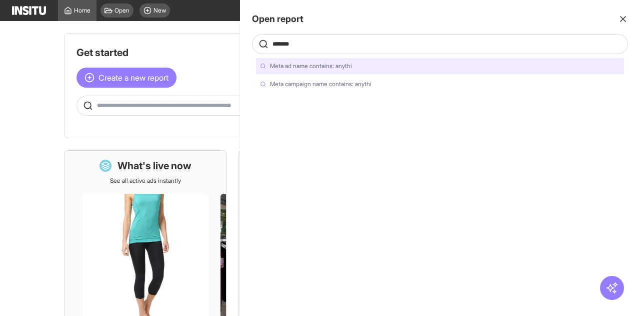
type input "********"
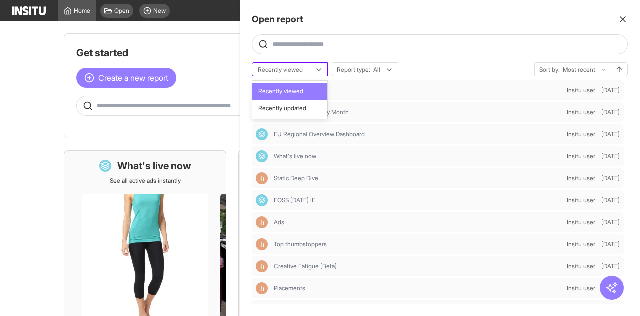
click at [305, 68] on div at bounding box center [283, 70] width 52 height 10
click at [304, 111] on span "Recently updated" at bounding box center [283, 108] width 48 height 9
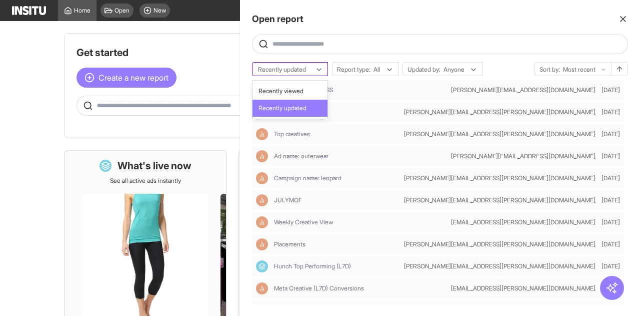
click at [302, 67] on div at bounding box center [283, 70] width 52 height 10
click at [300, 93] on span "Recently viewed" at bounding box center [281, 91] width 45 height 9
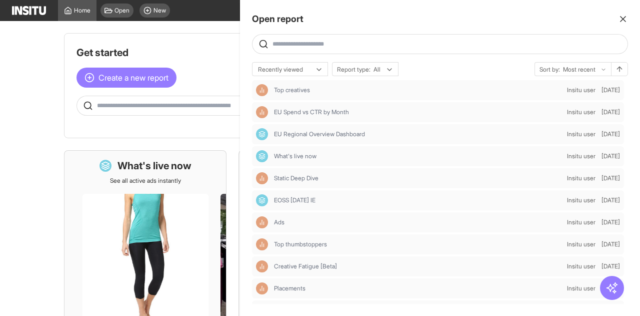
click at [329, 40] on input "text" at bounding box center [448, 44] width 351 height 8
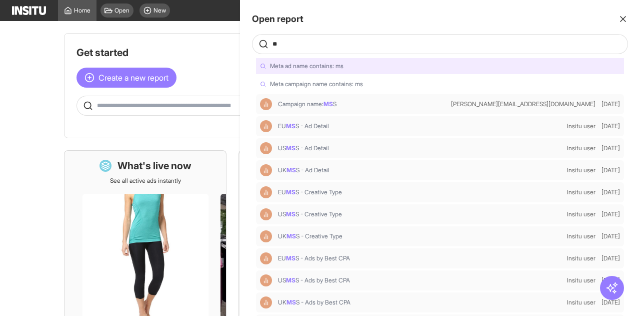
type input "***"
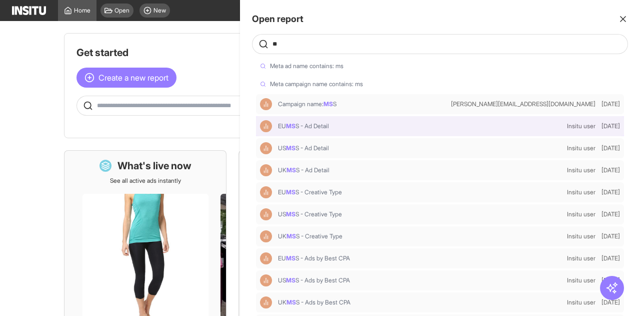
type input "***"
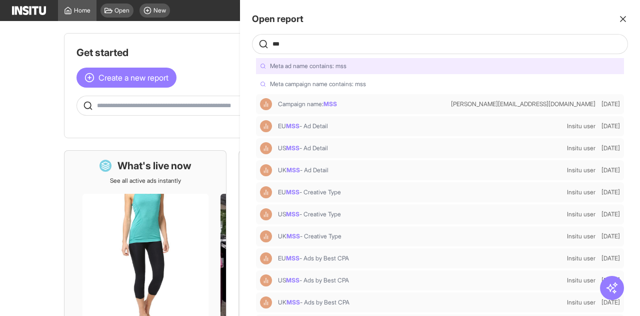
click at [277, 45] on input "***" at bounding box center [448, 44] width 351 height 8
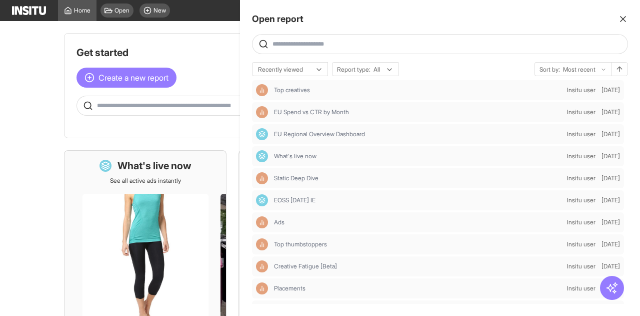
click at [289, 57] on div "Open report Ask questions like: Which campaigns had the highest spend last mont…" at bounding box center [440, 158] width 400 height 316
click at [590, 66] on div at bounding box center [579, 70] width 35 height 10
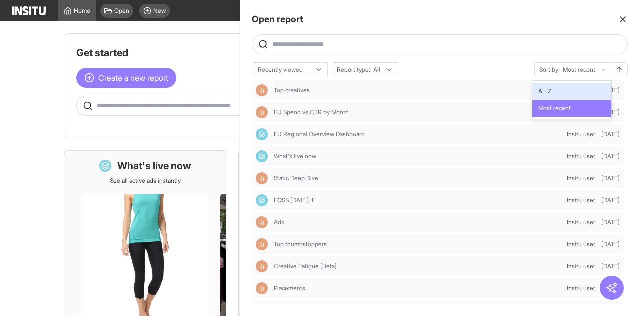
click at [581, 94] on span "A - Z" at bounding box center [572, 91] width 67 height 9
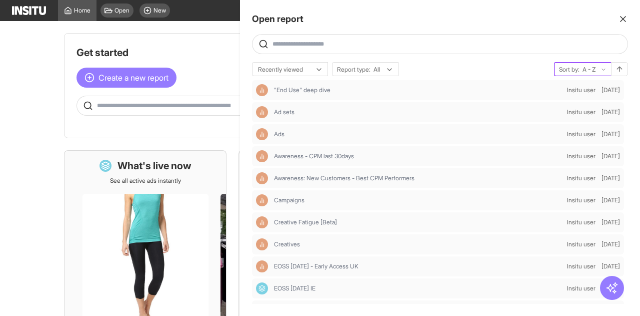
click at [576, 68] on span "Sort by:" at bounding box center [569, 70] width 21 height 8
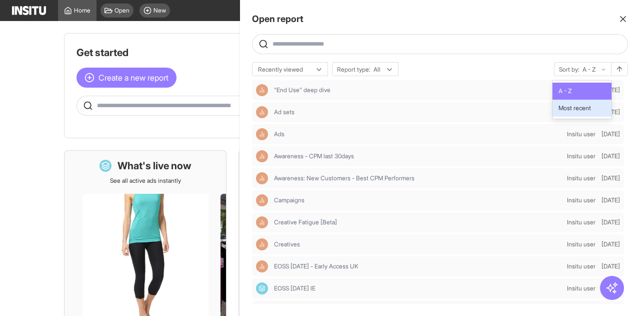
click at [578, 106] on span "Most recent" at bounding box center [575, 108] width 33 height 9
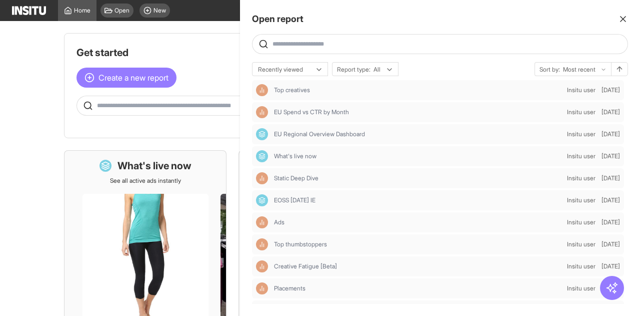
click at [520, 67] on div "Recently viewed Report type: All option Most recent, selected. Sort by: Most re…" at bounding box center [440, 69] width 376 height 14
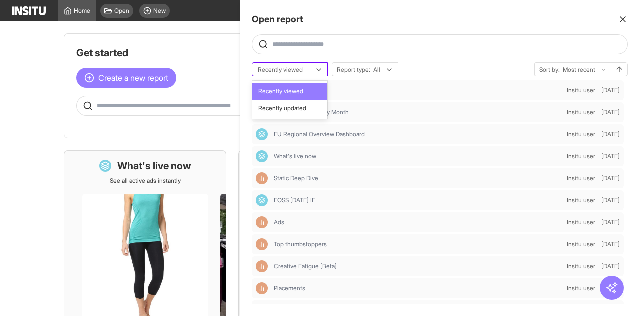
click at [262, 65] on div at bounding box center [283, 70] width 52 height 10
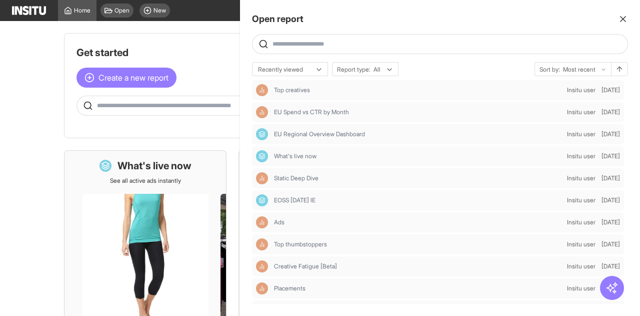
click at [407, 54] on div "Open report Ask questions like: Which campaigns had the highest spend last mont…" at bounding box center [440, 158] width 400 height 316
click at [295, 74] on div at bounding box center [283, 70] width 52 height 10
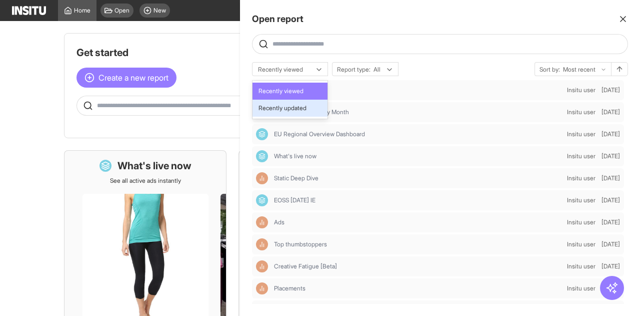
click at [290, 110] on span "Recently updated" at bounding box center [283, 108] width 48 height 9
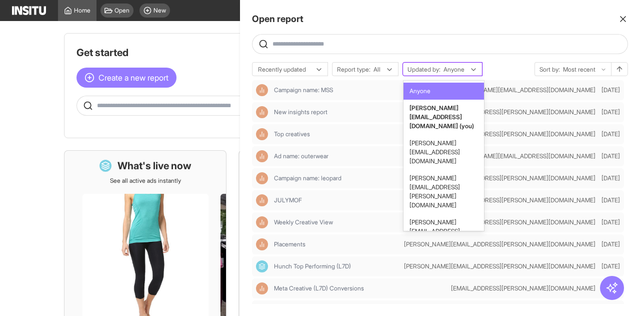
click at [440, 71] on span "Updated by:" at bounding box center [424, 70] width 33 height 8
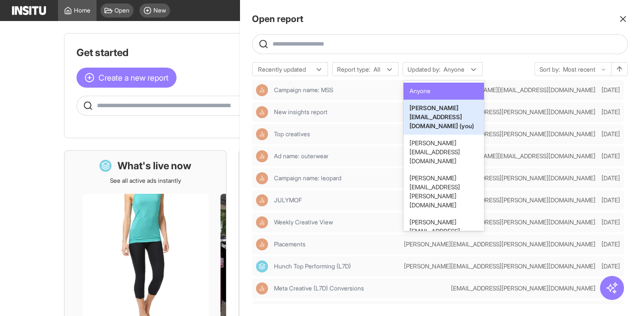
click at [507, 69] on div "Recently updated Report type: All 15 results available. Use Up and Down to choo…" at bounding box center [440, 69] width 376 height 14
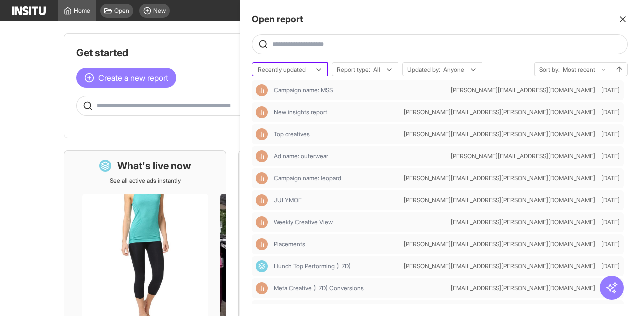
click at [284, 68] on div at bounding box center [283, 70] width 52 height 10
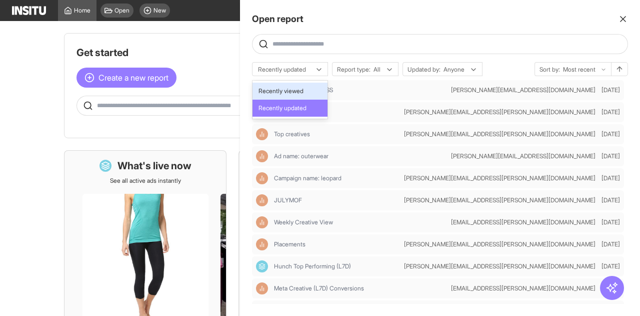
click at [292, 91] on span "Recently viewed" at bounding box center [281, 91] width 45 height 9
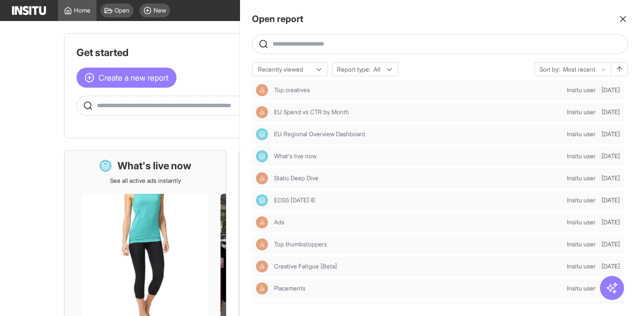
click at [446, 70] on div "option Recently viewed, selected. Recently viewed Report type: All option Most …" at bounding box center [440, 69] width 376 height 14
click at [193, 41] on div at bounding box center [320, 158] width 640 height 316
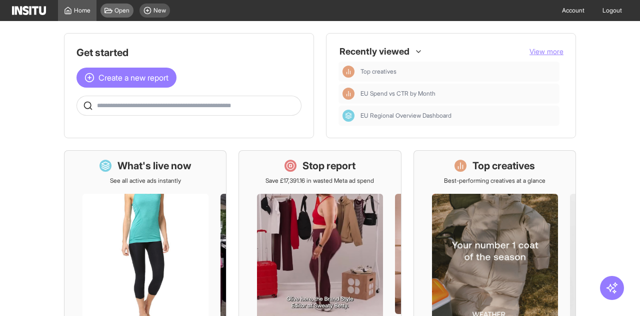
click at [113, 10] on div "Open" at bounding box center [117, 11] width 33 height 14
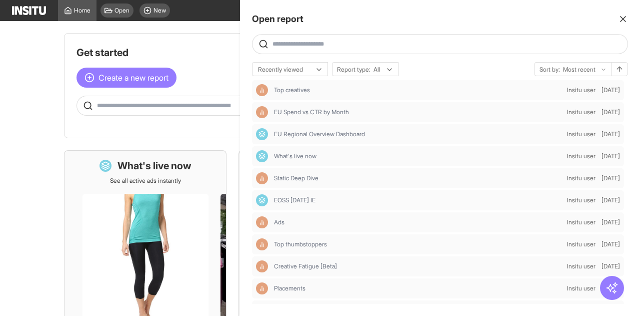
click at [120, 28] on div at bounding box center [320, 158] width 640 height 316
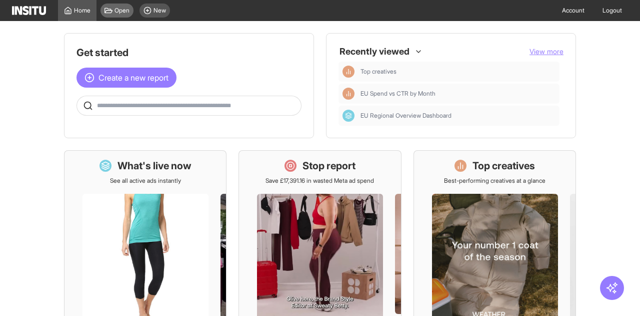
click at [121, 9] on span "Open" at bounding box center [122, 11] width 15 height 8
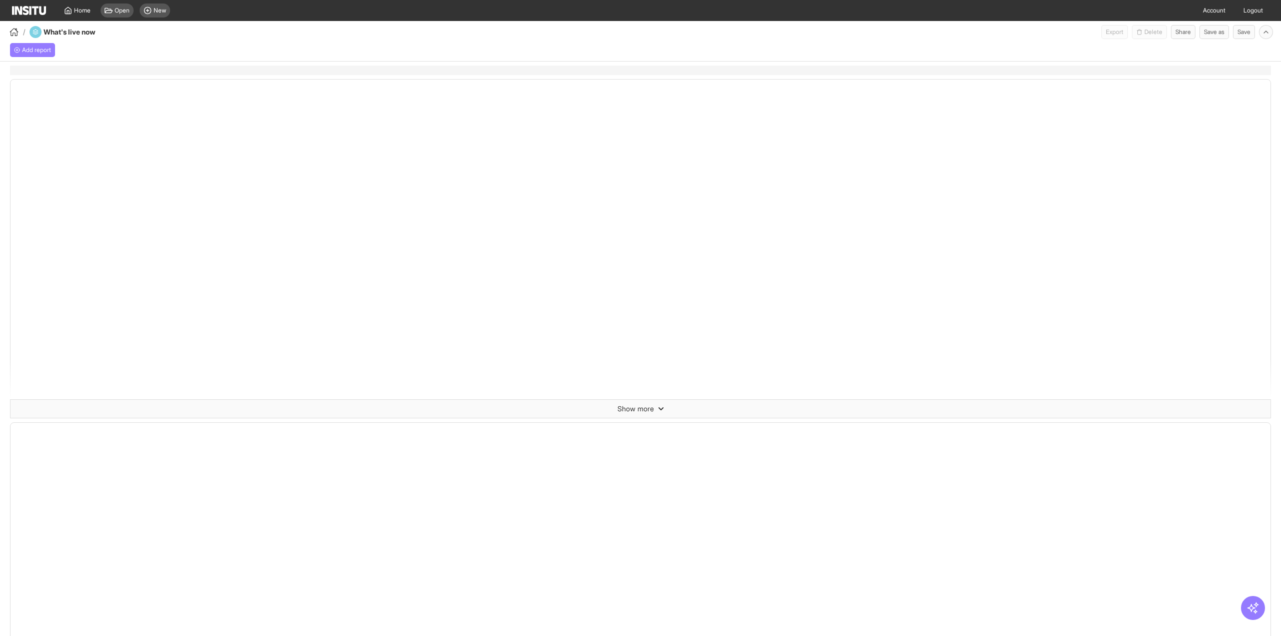
select select "**"
